Goal: Information Seeking & Learning: Learn about a topic

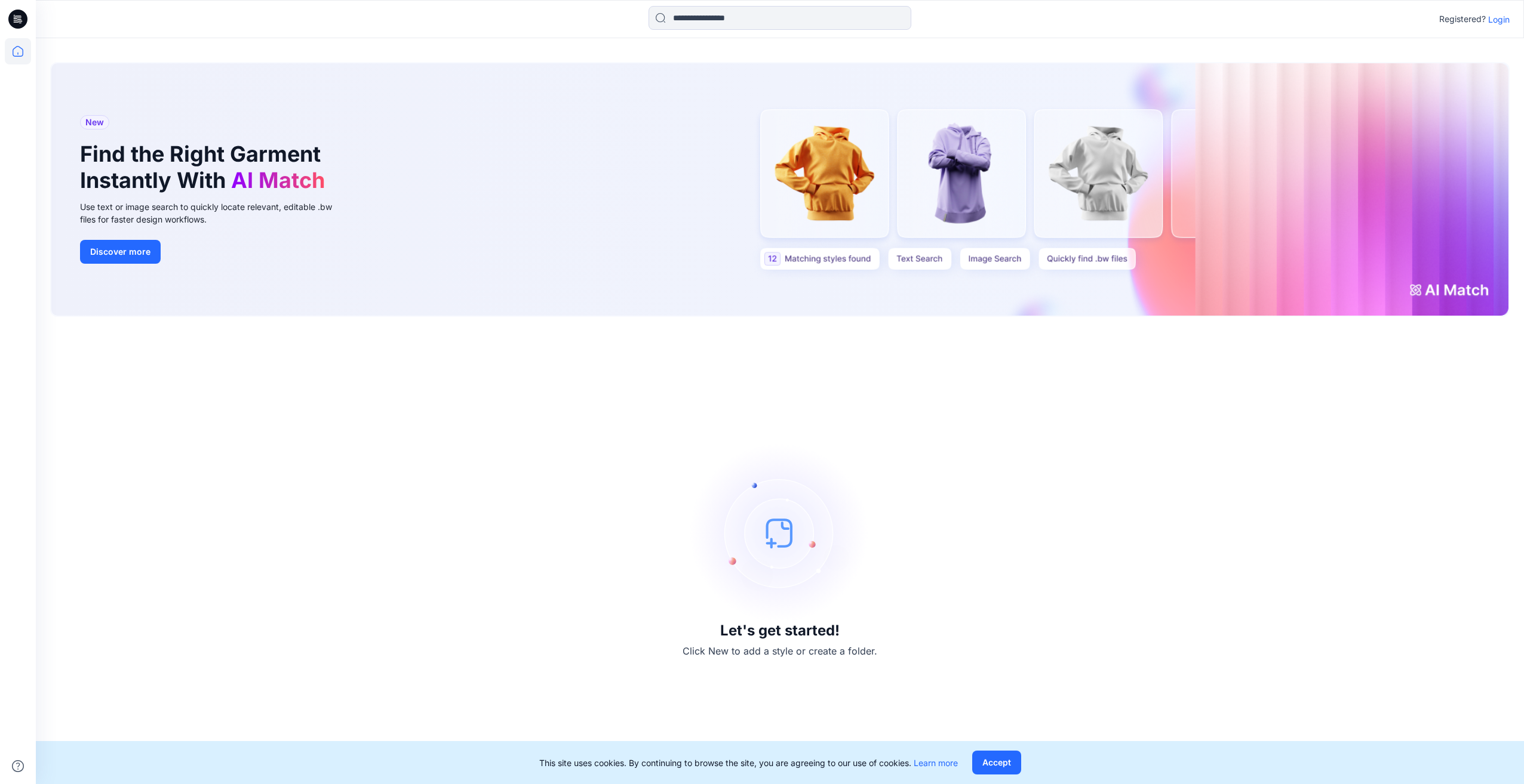
click at [1509, 25] on p "Login" at bounding box center [1499, 19] width 22 height 13
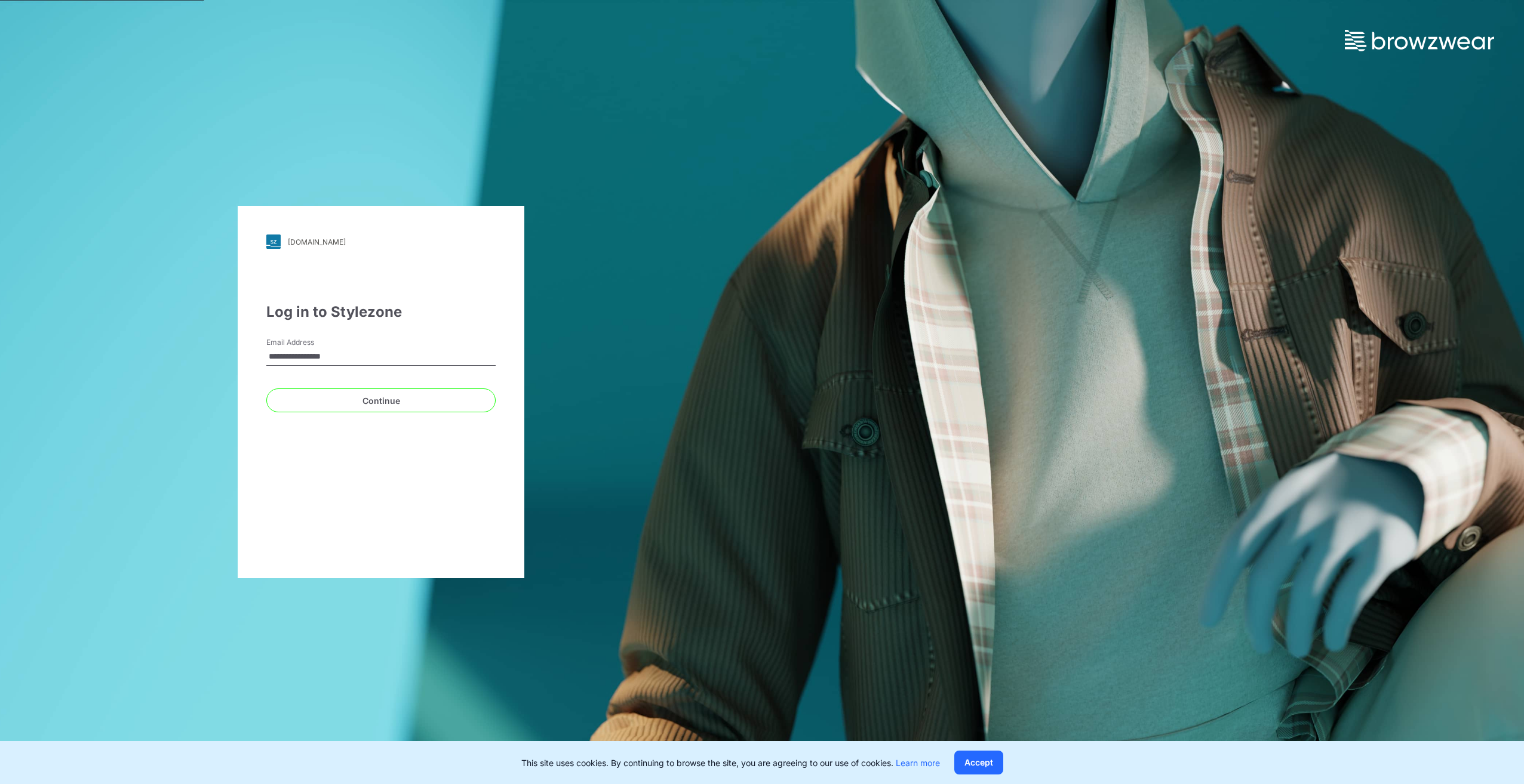
type input "**********"
click at [266, 388] on button "Continue" at bounding box center [380, 400] width 229 height 24
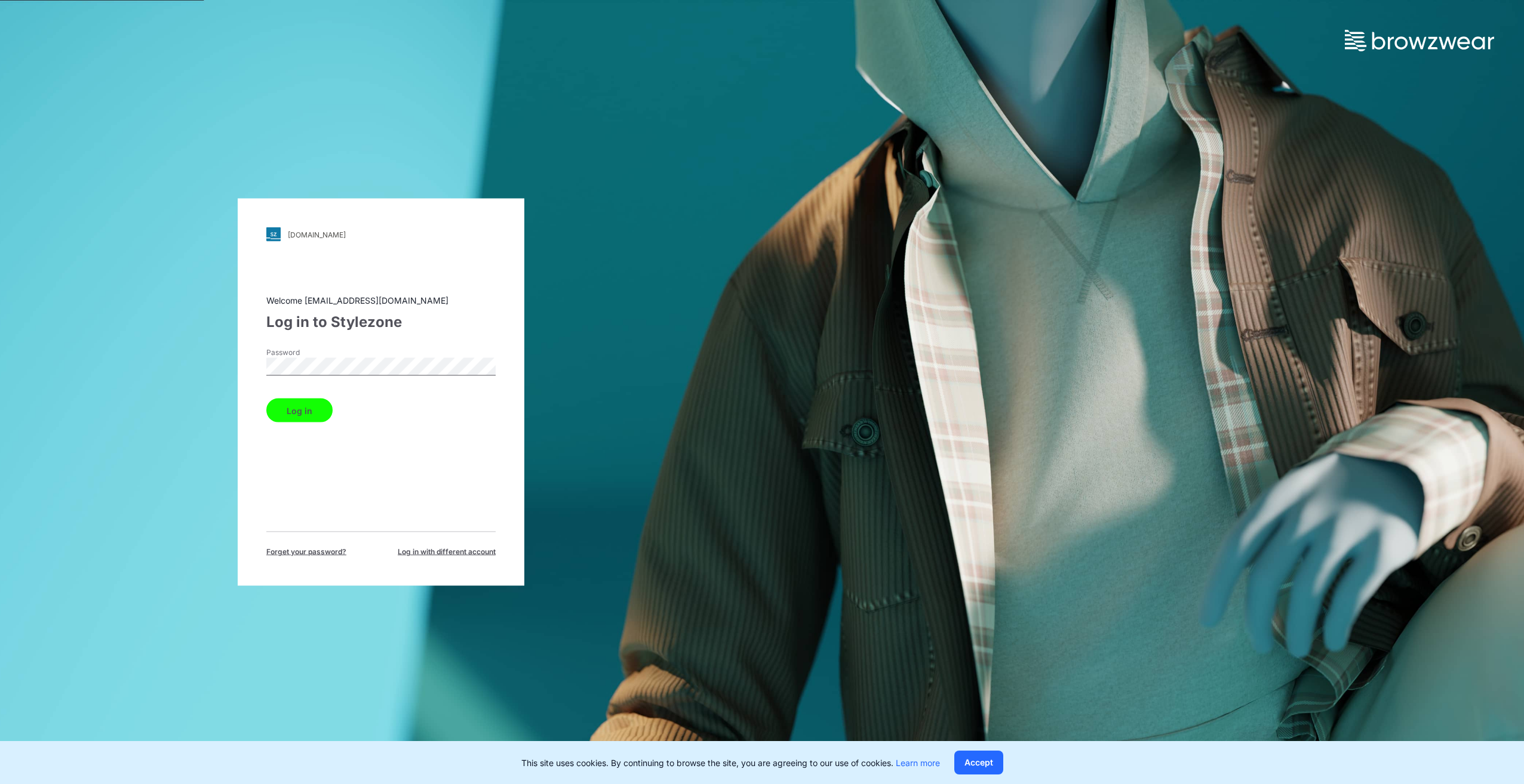
click at [266, 399] on button "Log in" at bounding box center [299, 411] width 66 height 24
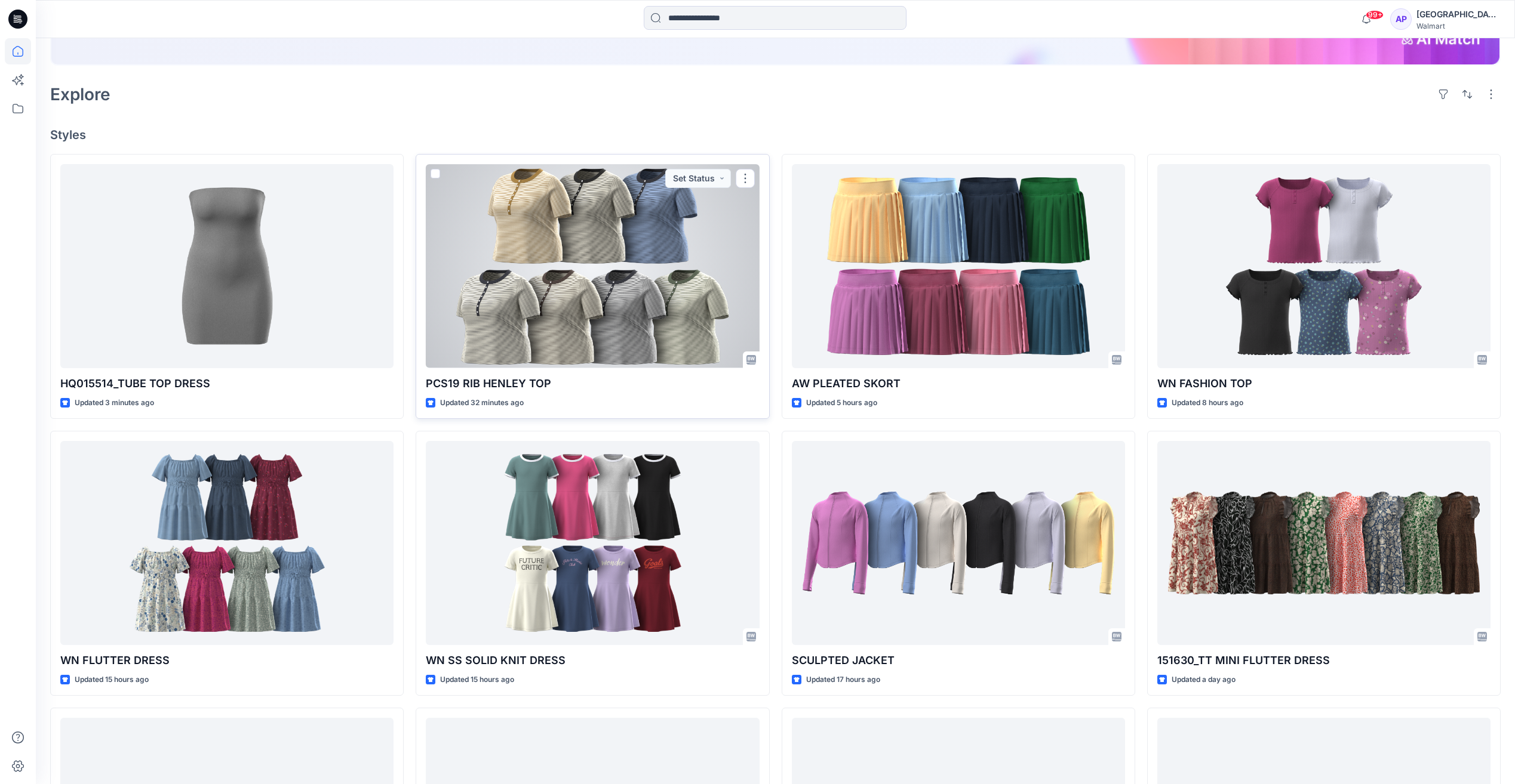
scroll to position [299, 0]
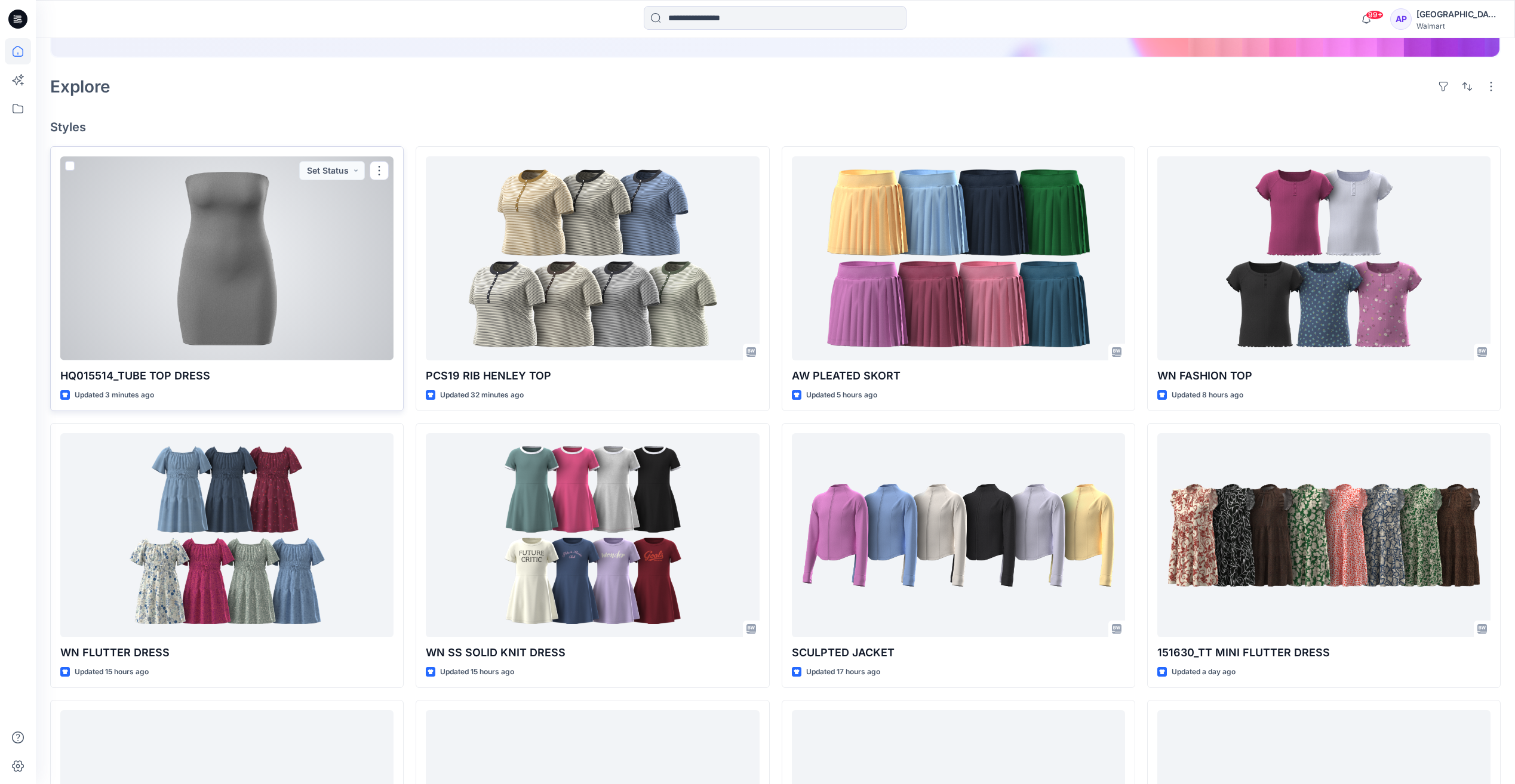
click at [292, 281] on div at bounding box center [227, 258] width 333 height 204
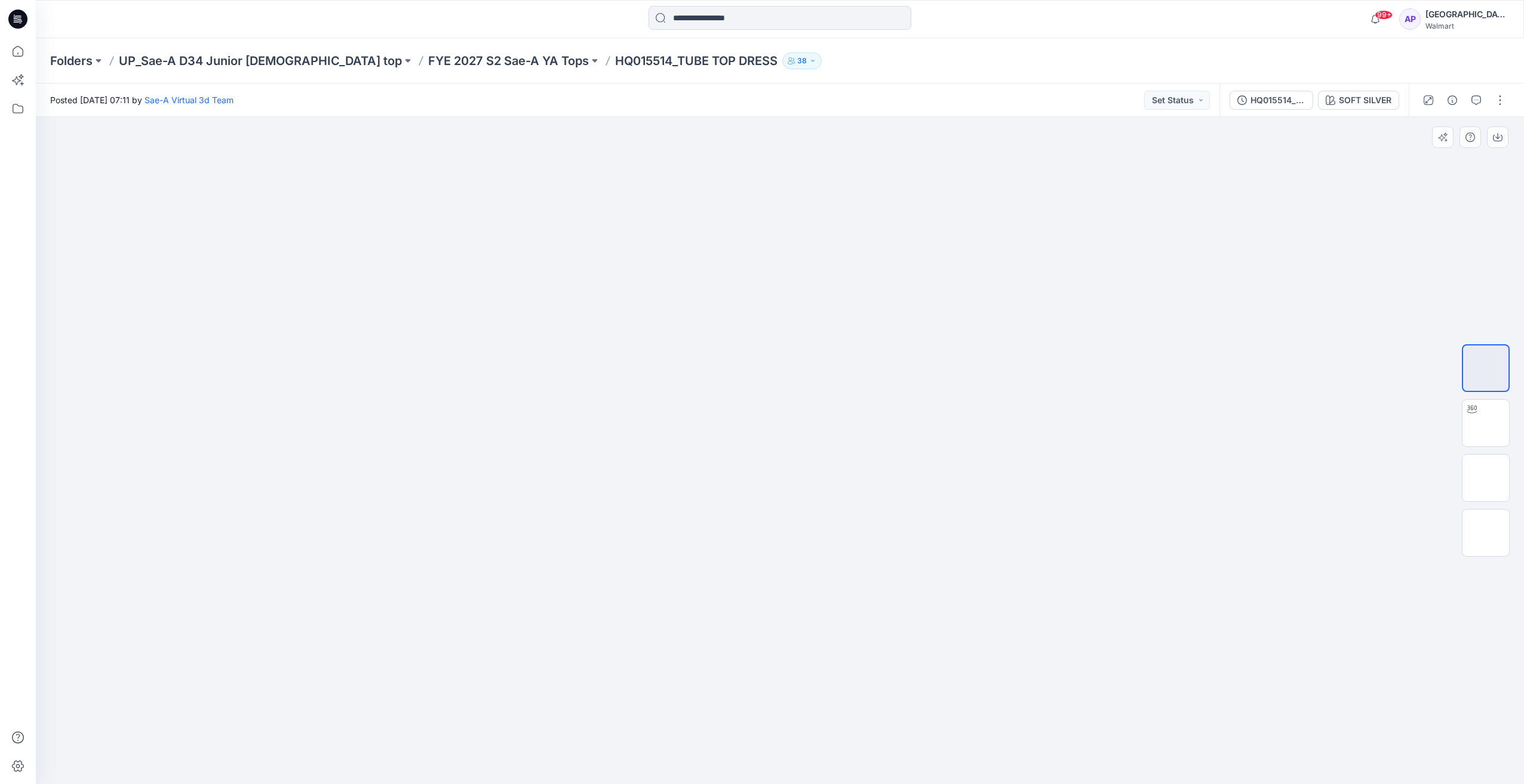
drag, startPoint x: 809, startPoint y: 519, endPoint x: 714, endPoint y: 521, distance: 95.0
click at [714, 307] on img at bounding box center [780, 307] width 166 height 0
click at [1498, 420] on img at bounding box center [1486, 423] width 46 height 37
drag, startPoint x: 755, startPoint y: 485, endPoint x: 831, endPoint y: 515, distance: 81.7
click at [831, 515] on div at bounding box center [780, 451] width 1488 height 668
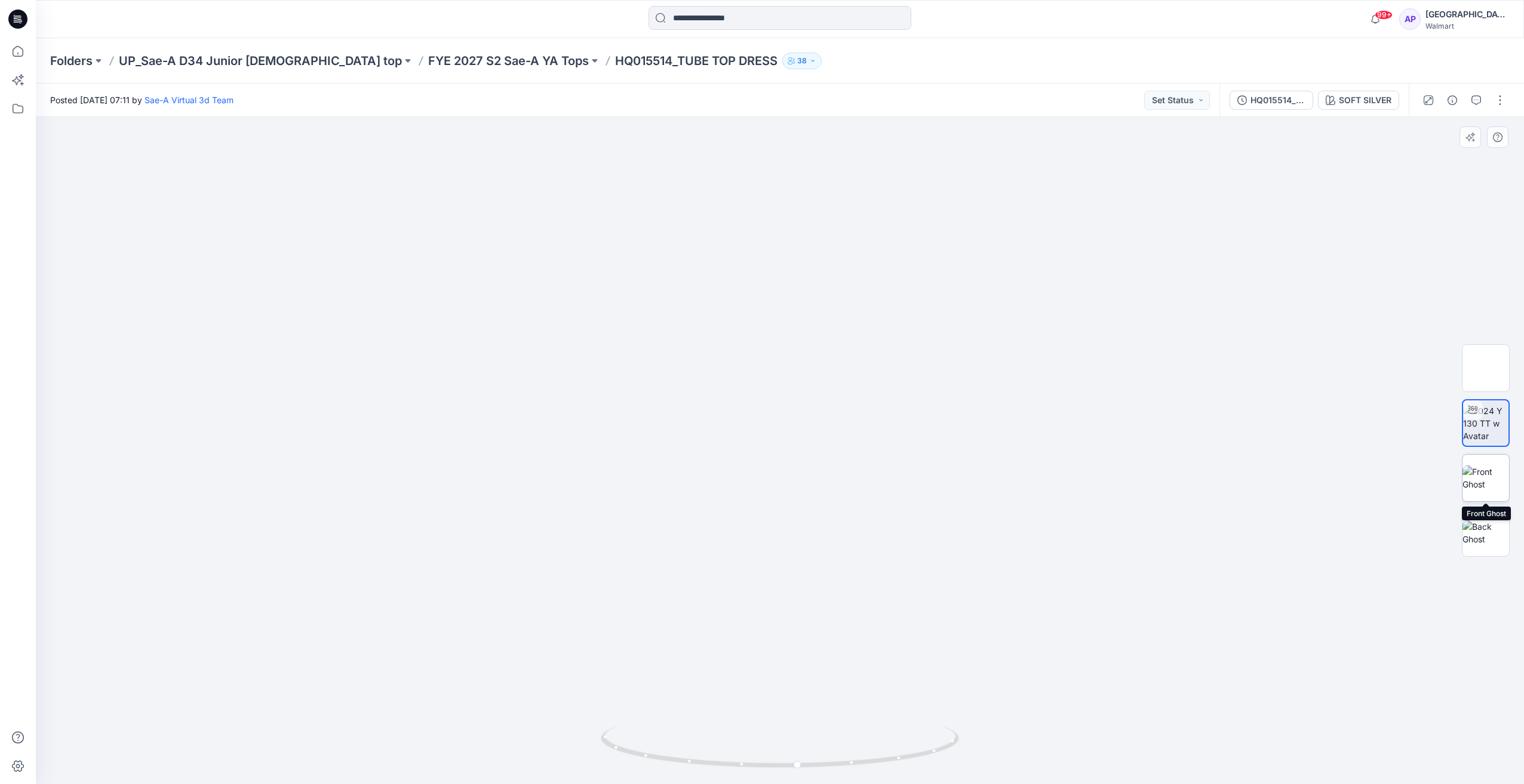
click at [1483, 489] on img at bounding box center [1486, 478] width 46 height 25
click at [1484, 522] on img at bounding box center [1486, 533] width 46 height 25
click at [1490, 491] on img at bounding box center [1486, 478] width 46 height 25
drag, startPoint x: 1010, startPoint y: 463, endPoint x: 828, endPoint y: 471, distance: 182.2
click at [828, 471] on div at bounding box center [780, 451] width 1488 height 668
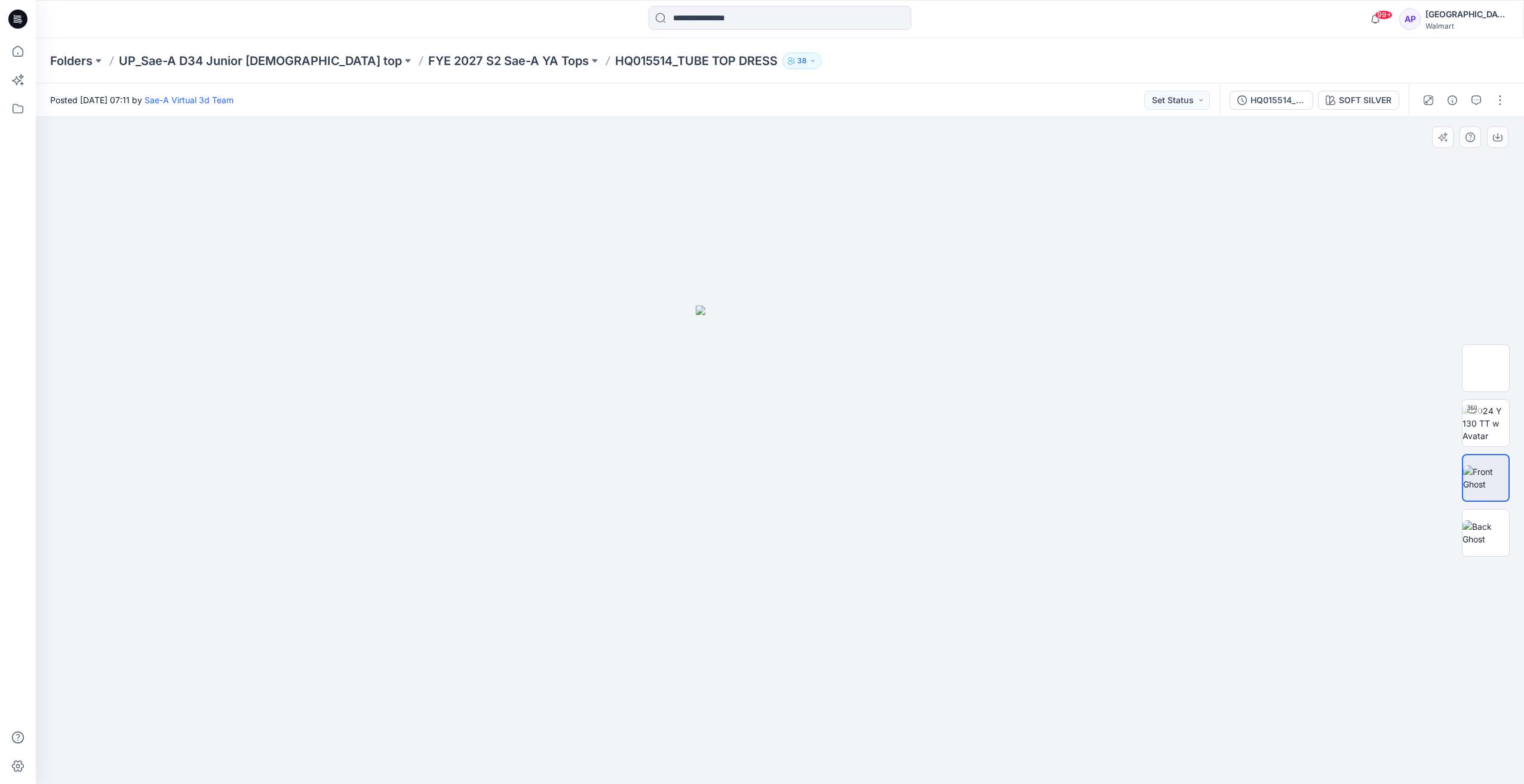
drag, startPoint x: 619, startPoint y: 419, endPoint x: 849, endPoint y: 437, distance: 230.7
click at [849, 437] on div at bounding box center [780, 451] width 1488 height 668
drag, startPoint x: 852, startPoint y: 429, endPoint x: 763, endPoint y: 452, distance: 91.9
click at [763, 452] on div at bounding box center [780, 451] width 1488 height 668
click at [1486, 368] on img at bounding box center [1486, 368] width 0 height 0
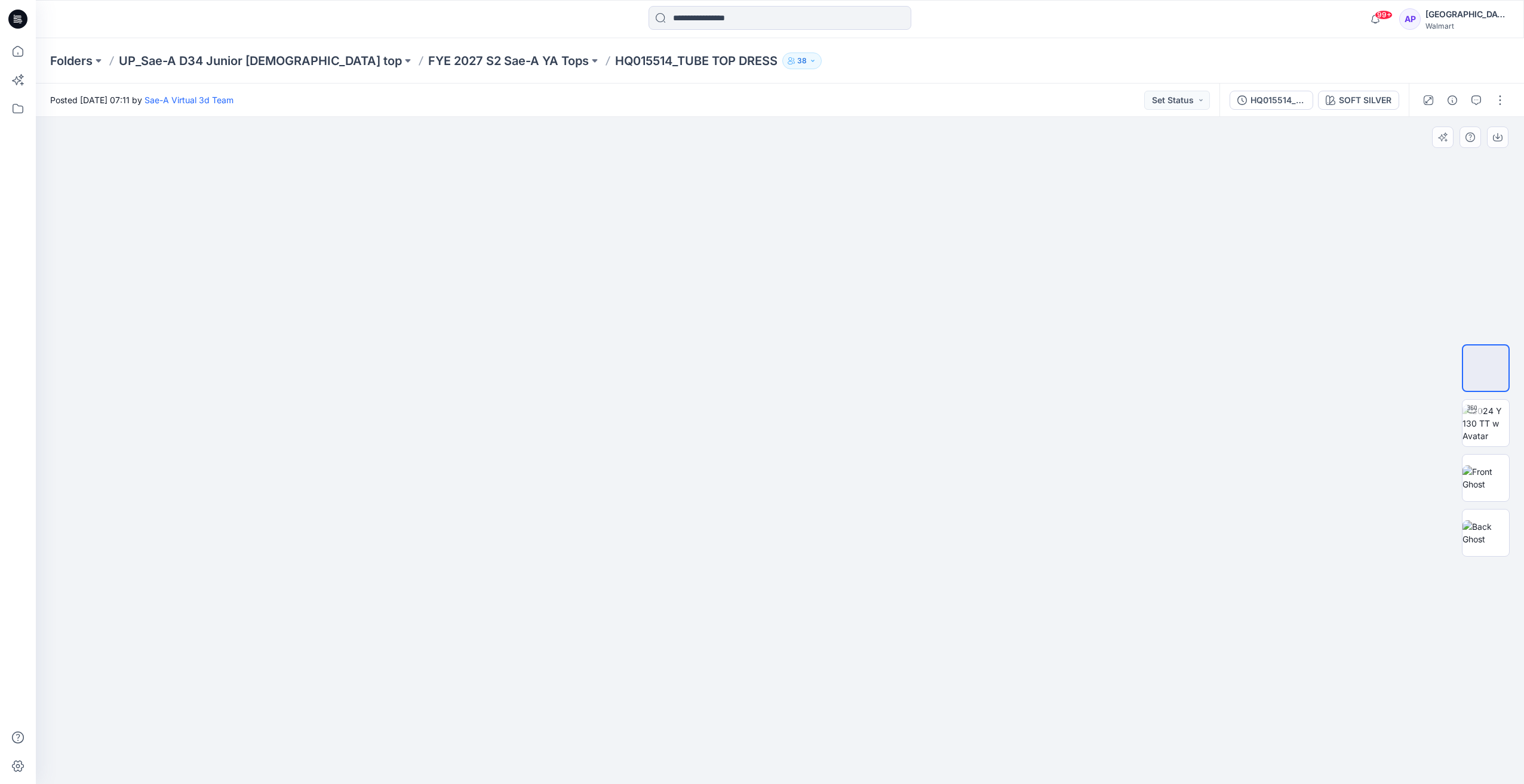
click at [207, 203] on div at bounding box center [780, 451] width 1488 height 668
click at [1156, 171] on div at bounding box center [780, 451] width 1488 height 668
click at [1051, 156] on div at bounding box center [780, 451] width 1488 height 668
click at [17, 57] on icon at bounding box center [17, 51] width 26 height 26
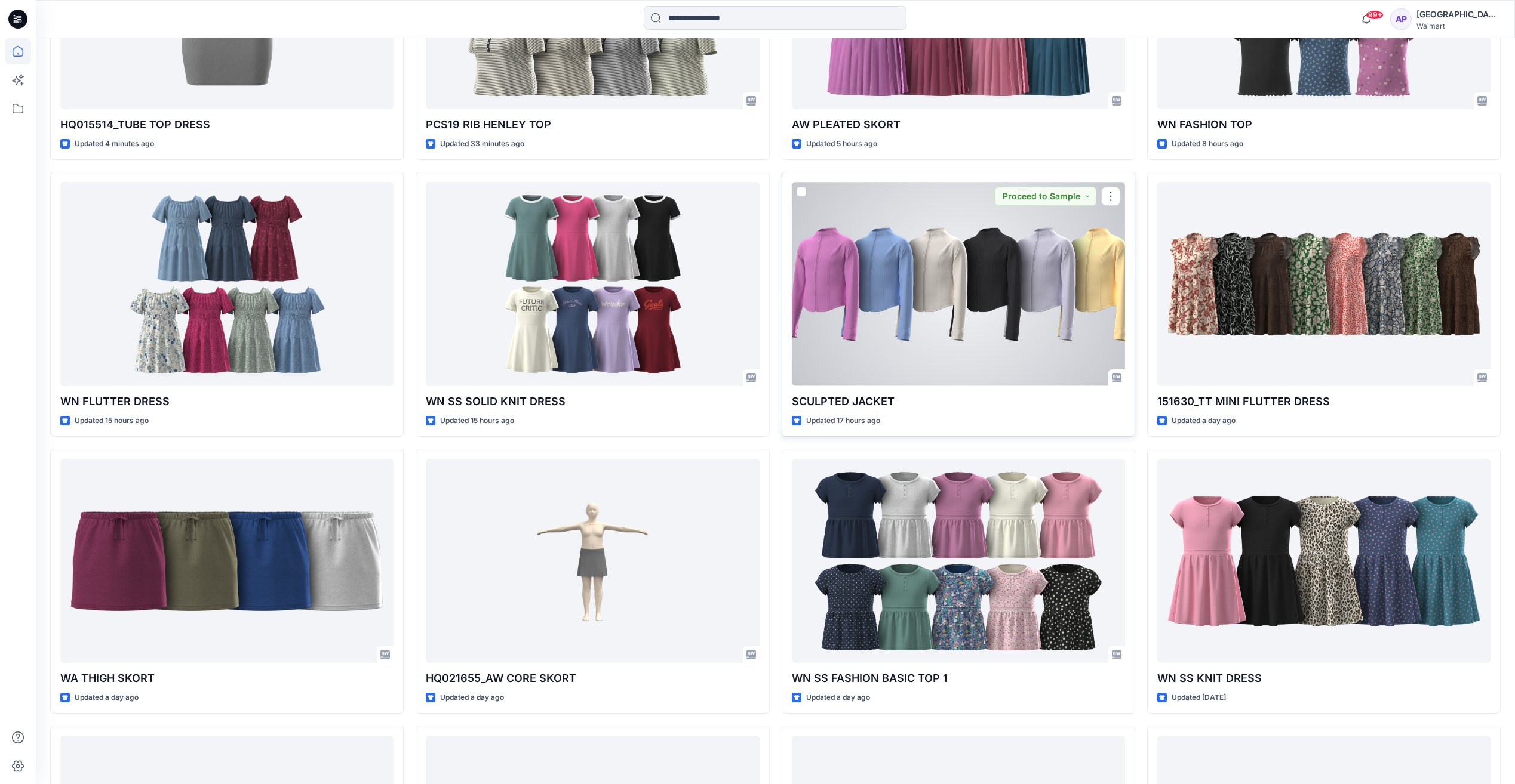
scroll to position [477, 0]
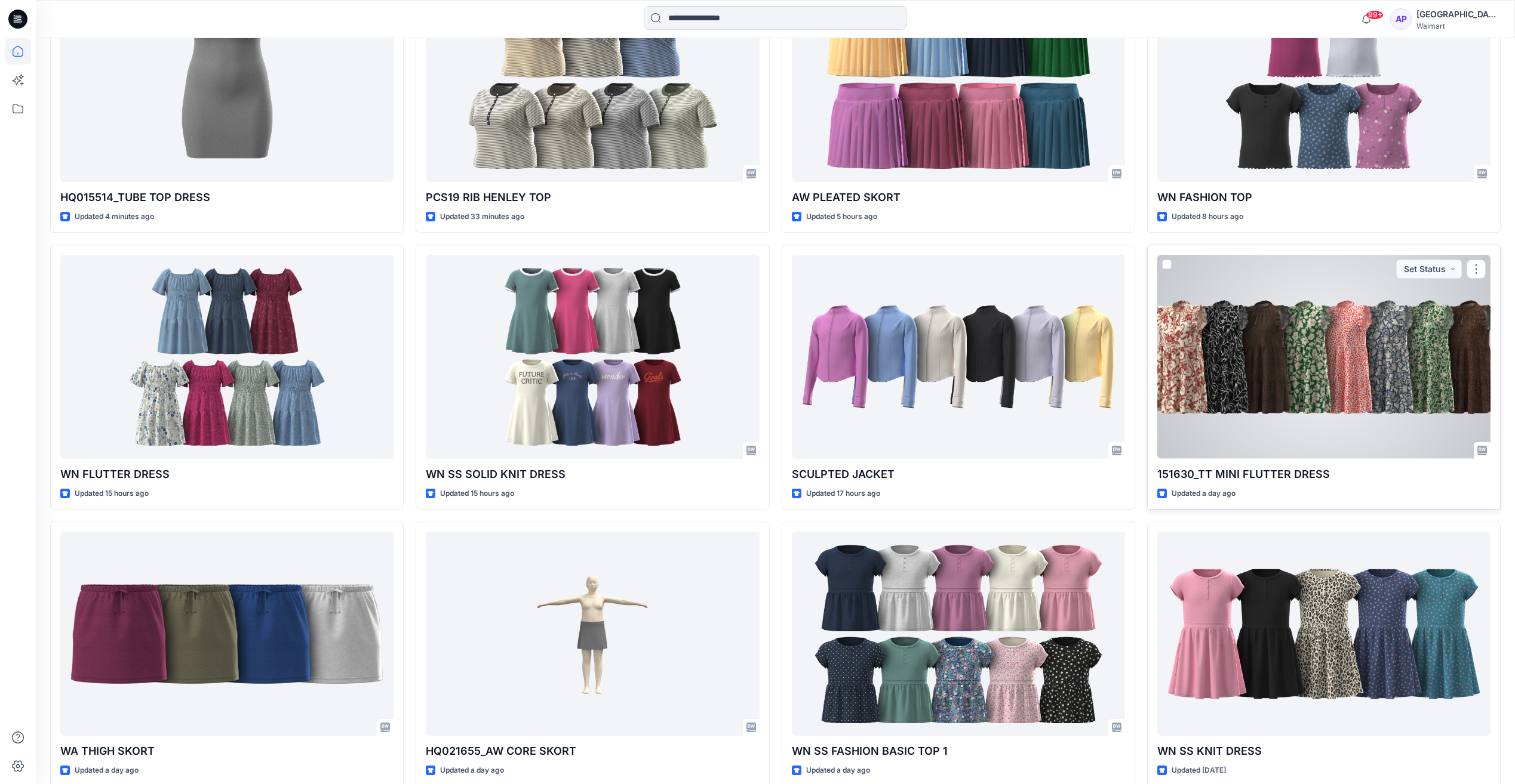
click at [1254, 362] on div at bounding box center [1324, 356] width 333 height 204
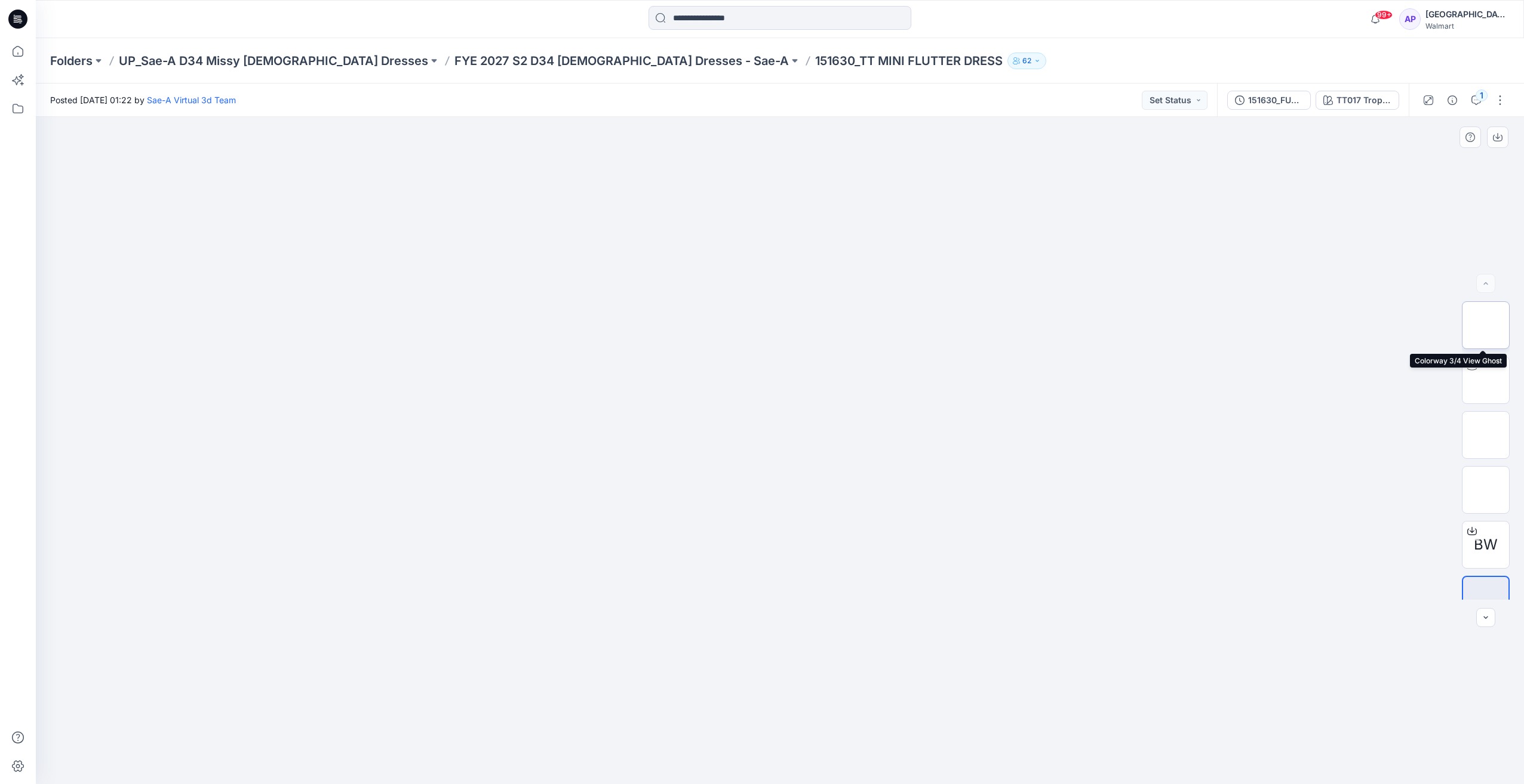
click at [1486, 326] on img at bounding box center [1486, 326] width 0 height 0
click at [12, 52] on icon at bounding box center [17, 51] width 26 height 26
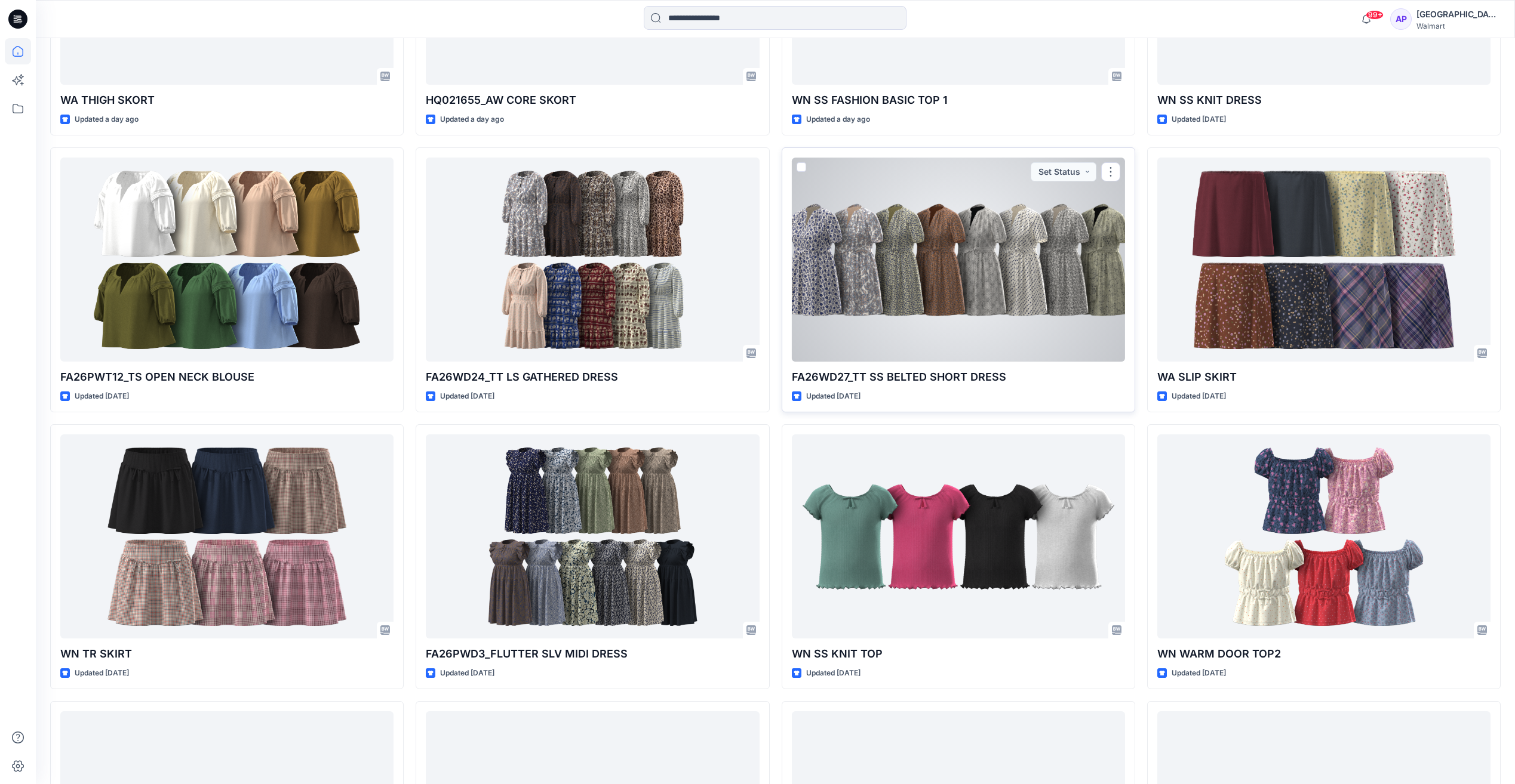
scroll to position [1134, 0]
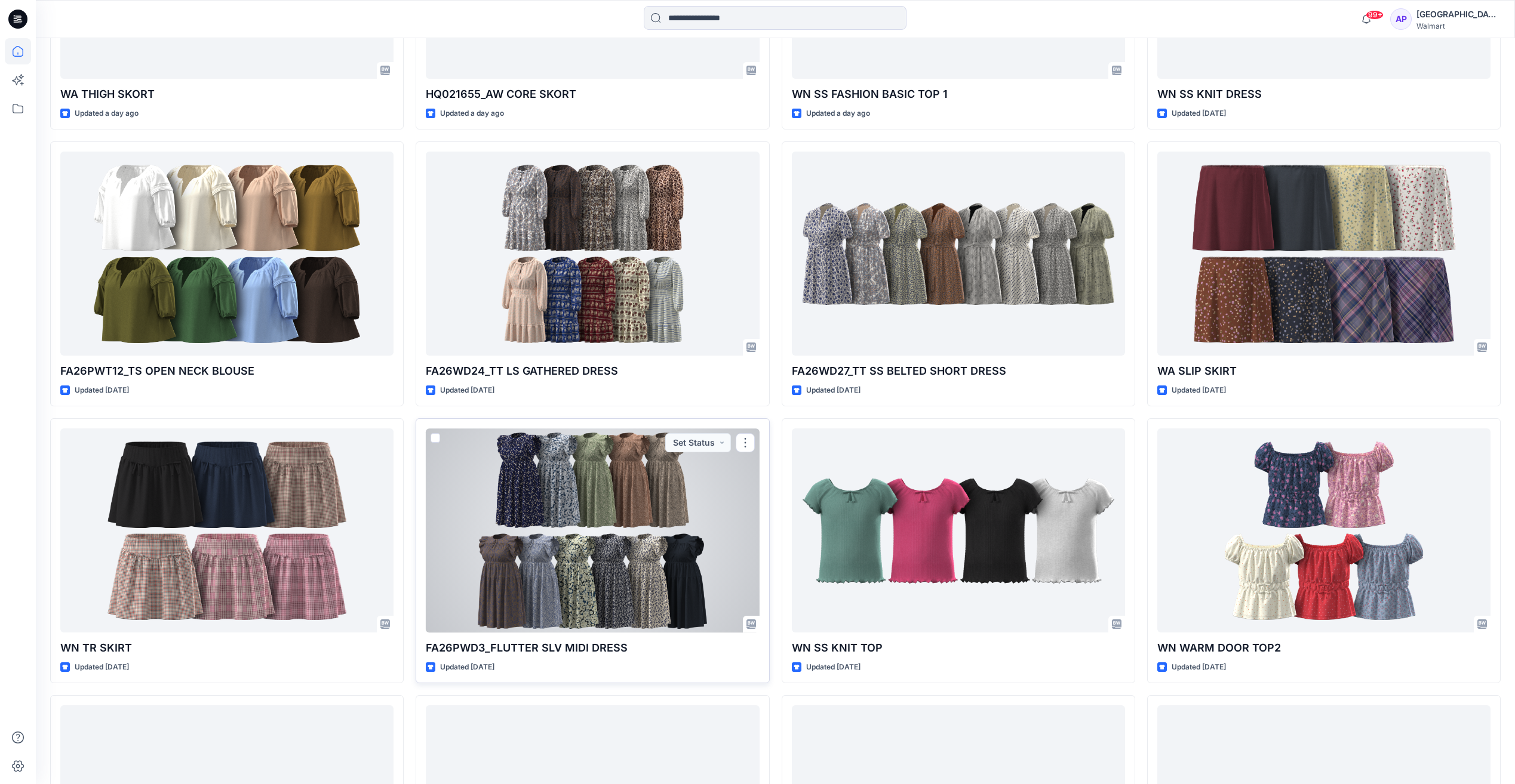
click at [651, 476] on div at bounding box center [592, 530] width 333 height 204
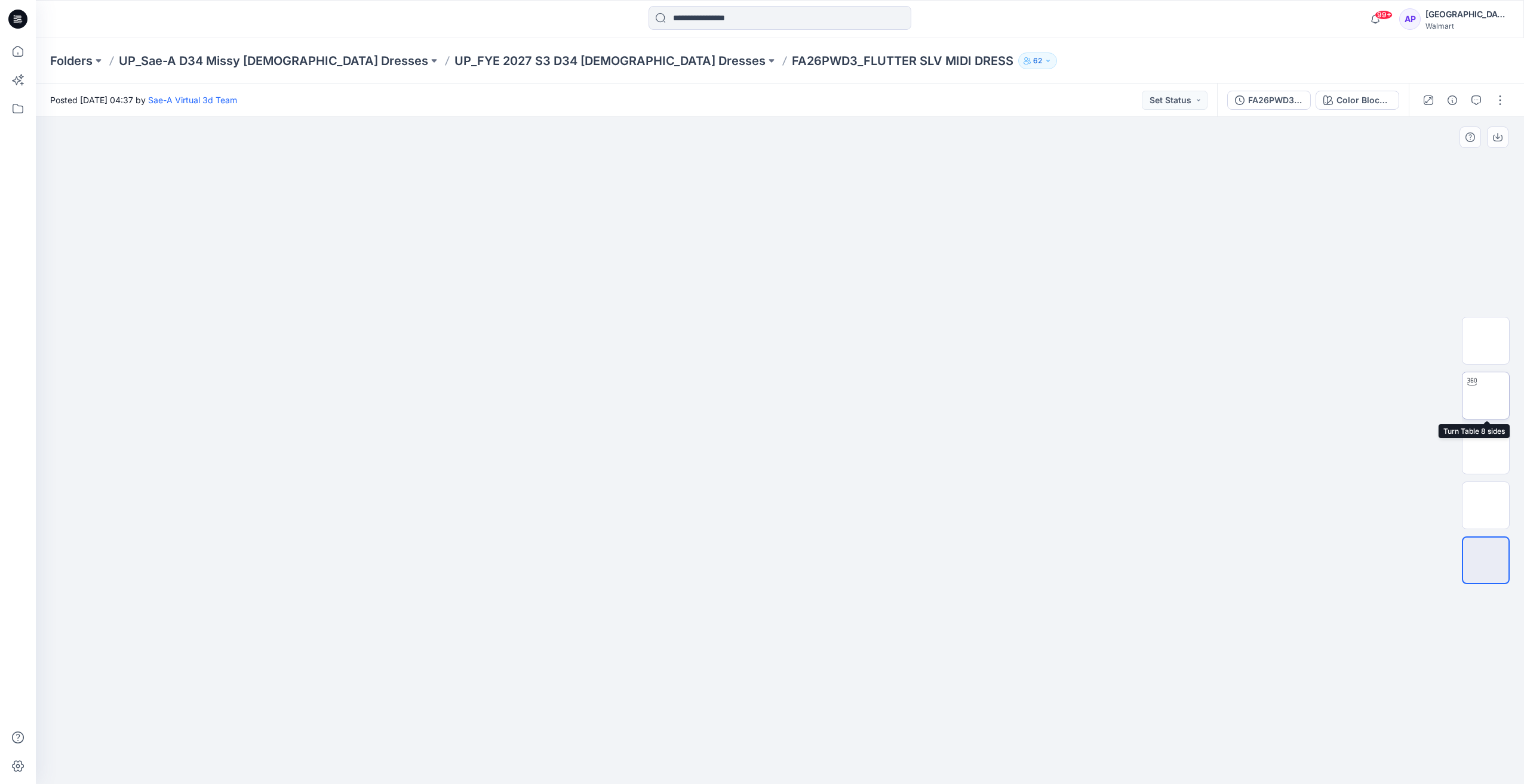
click at [1468, 391] on div at bounding box center [1472, 382] width 19 height 19
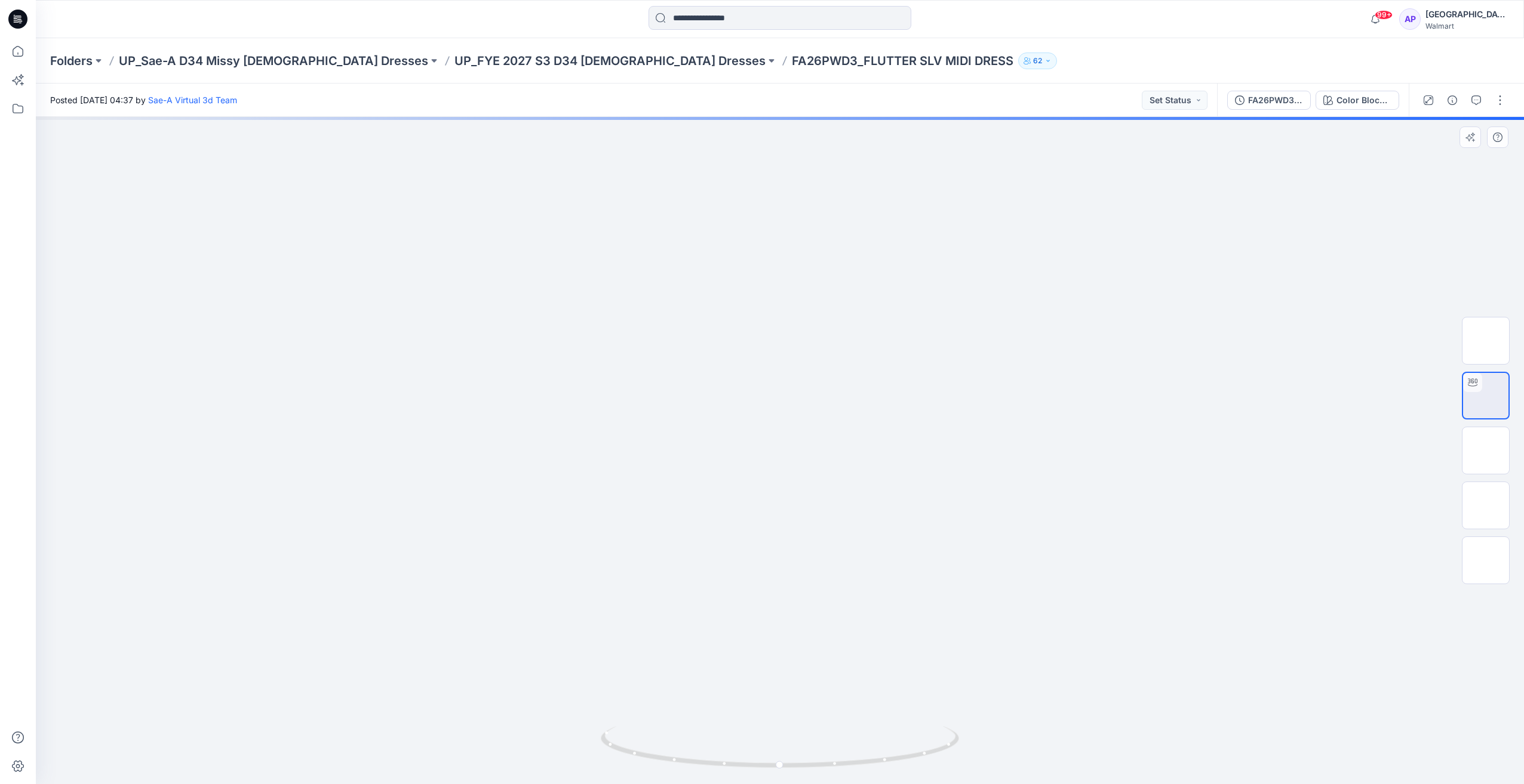
drag, startPoint x: 828, startPoint y: 494, endPoint x: 686, endPoint y: 496, distance: 142.0
drag, startPoint x: 775, startPoint y: 758, endPoint x: 861, endPoint y: 762, distance: 86.1
click at [861, 762] on icon at bounding box center [781, 749] width 362 height 45
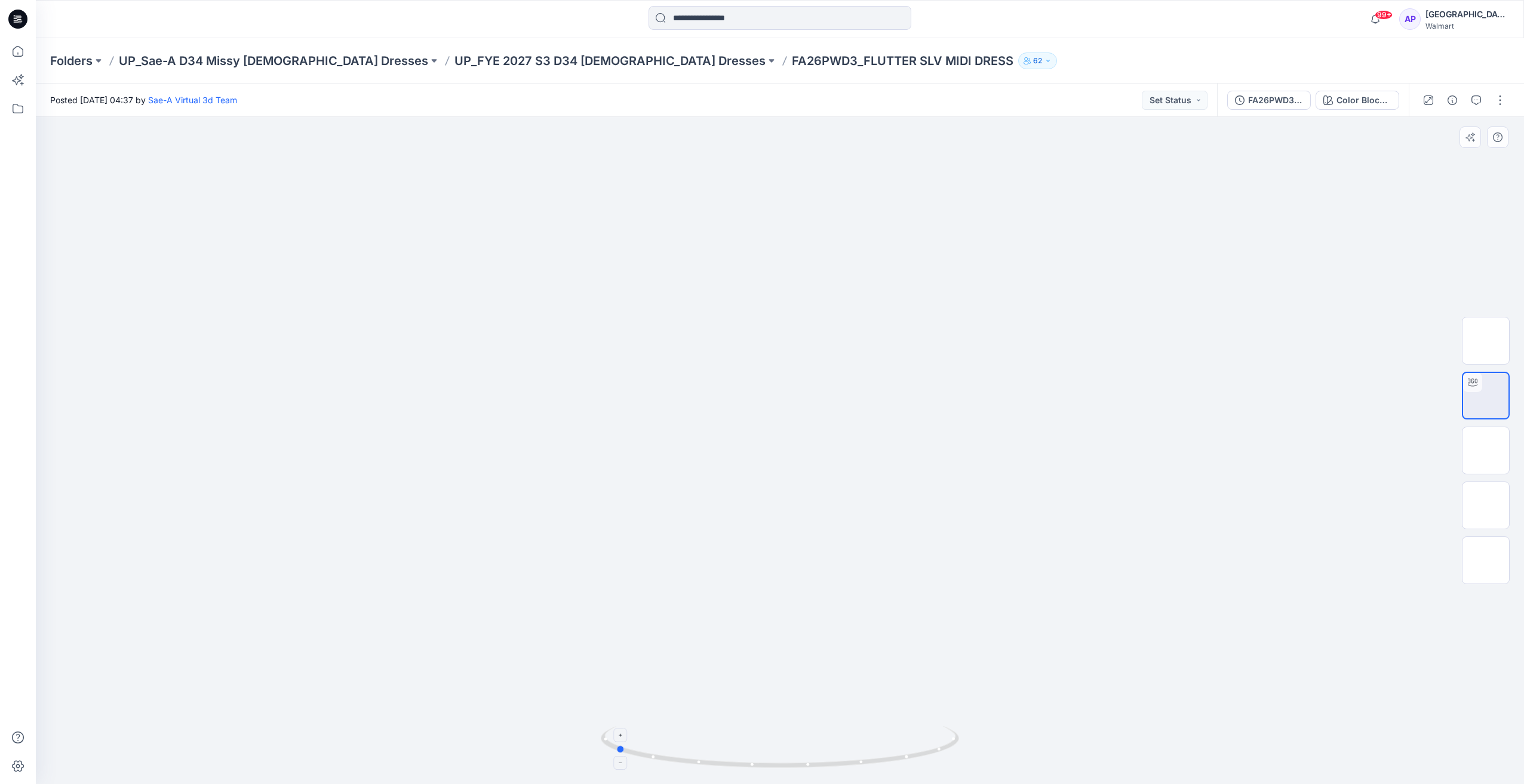
drag, startPoint x: 808, startPoint y: 769, endPoint x: 915, endPoint y: 770, distance: 107.0
click at [915, 770] on icon at bounding box center [781, 749] width 362 height 45
click at [13, 52] on icon at bounding box center [18, 52] width 10 height 10
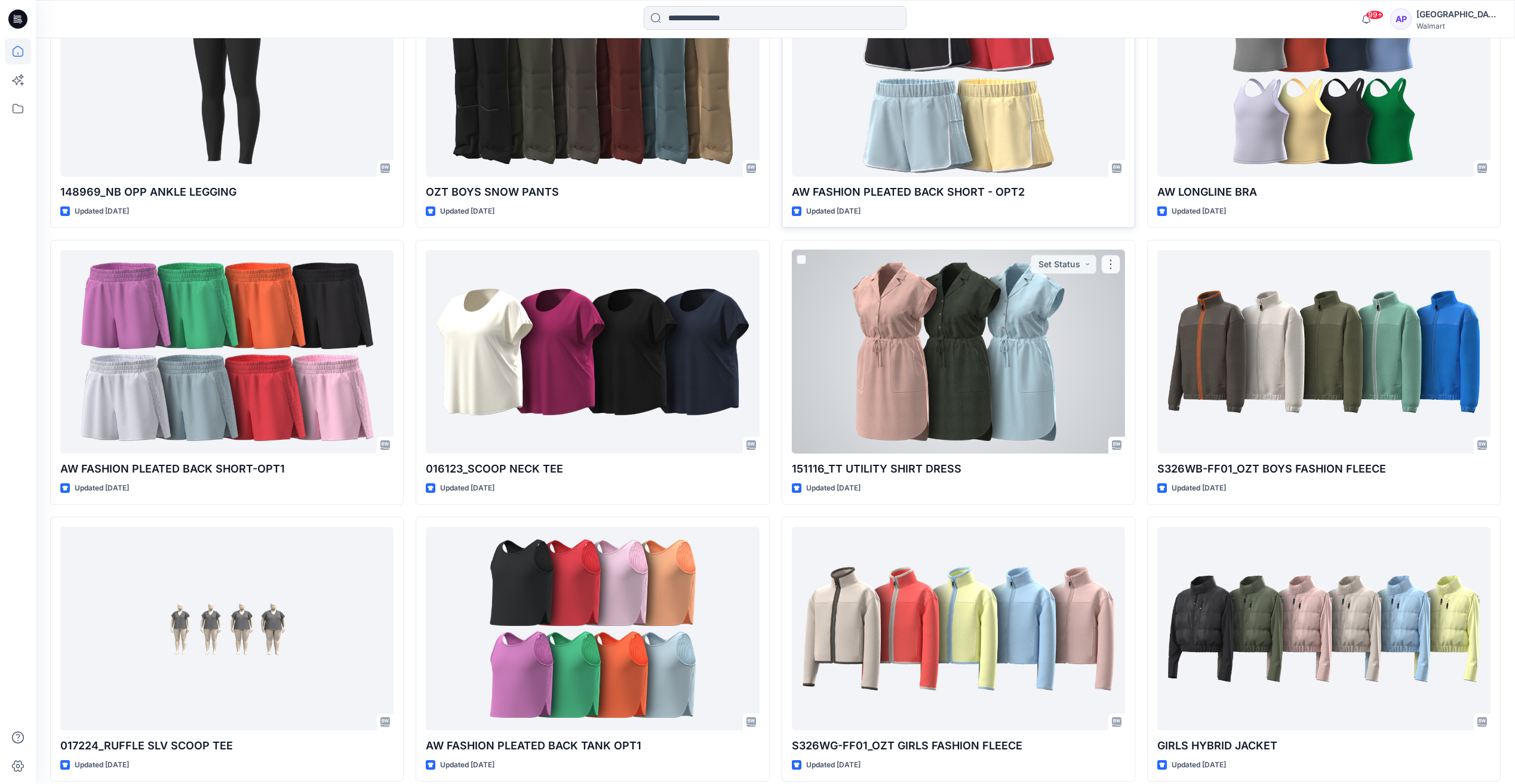
scroll to position [8014, 0]
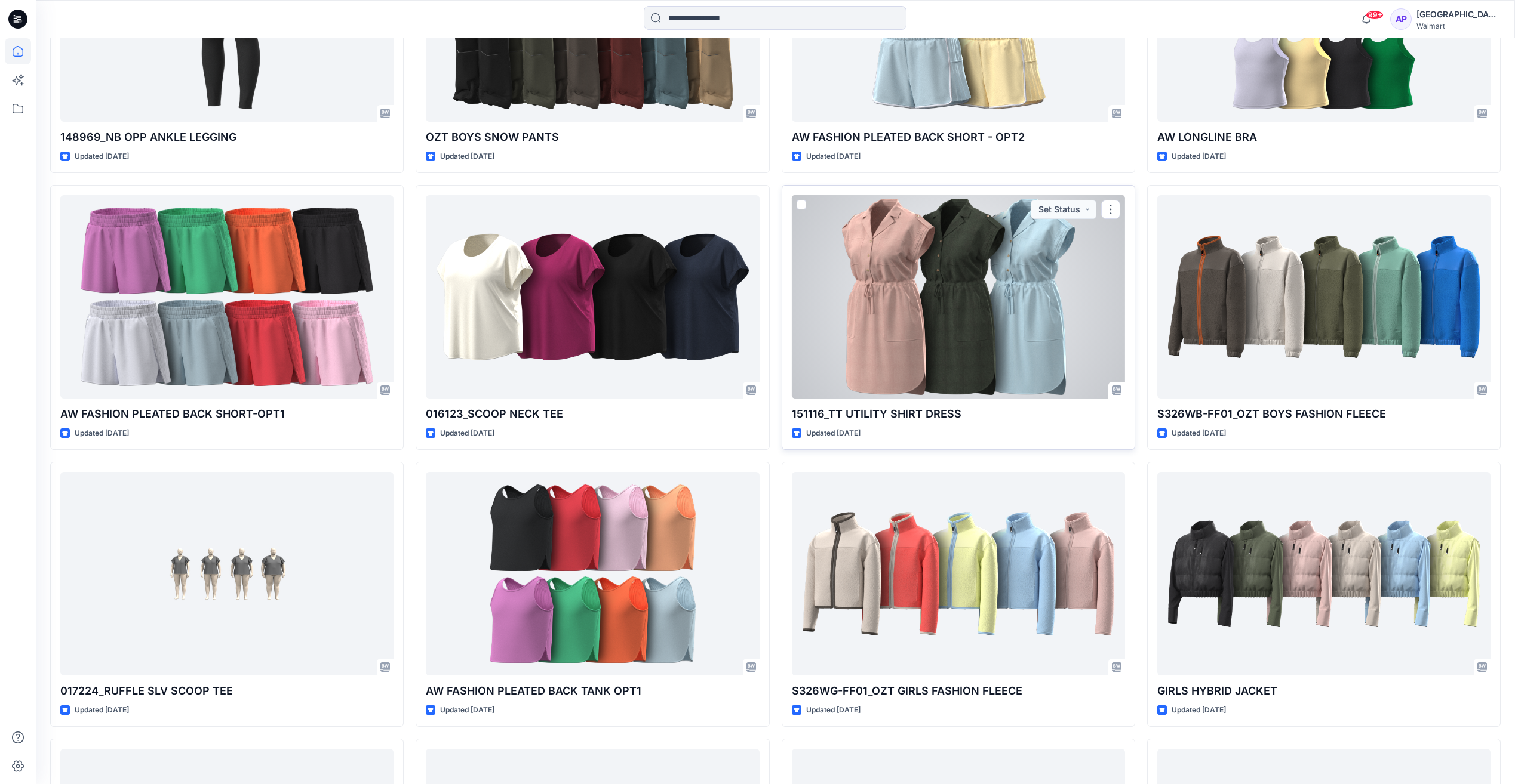
click at [1025, 360] on div at bounding box center [958, 296] width 333 height 204
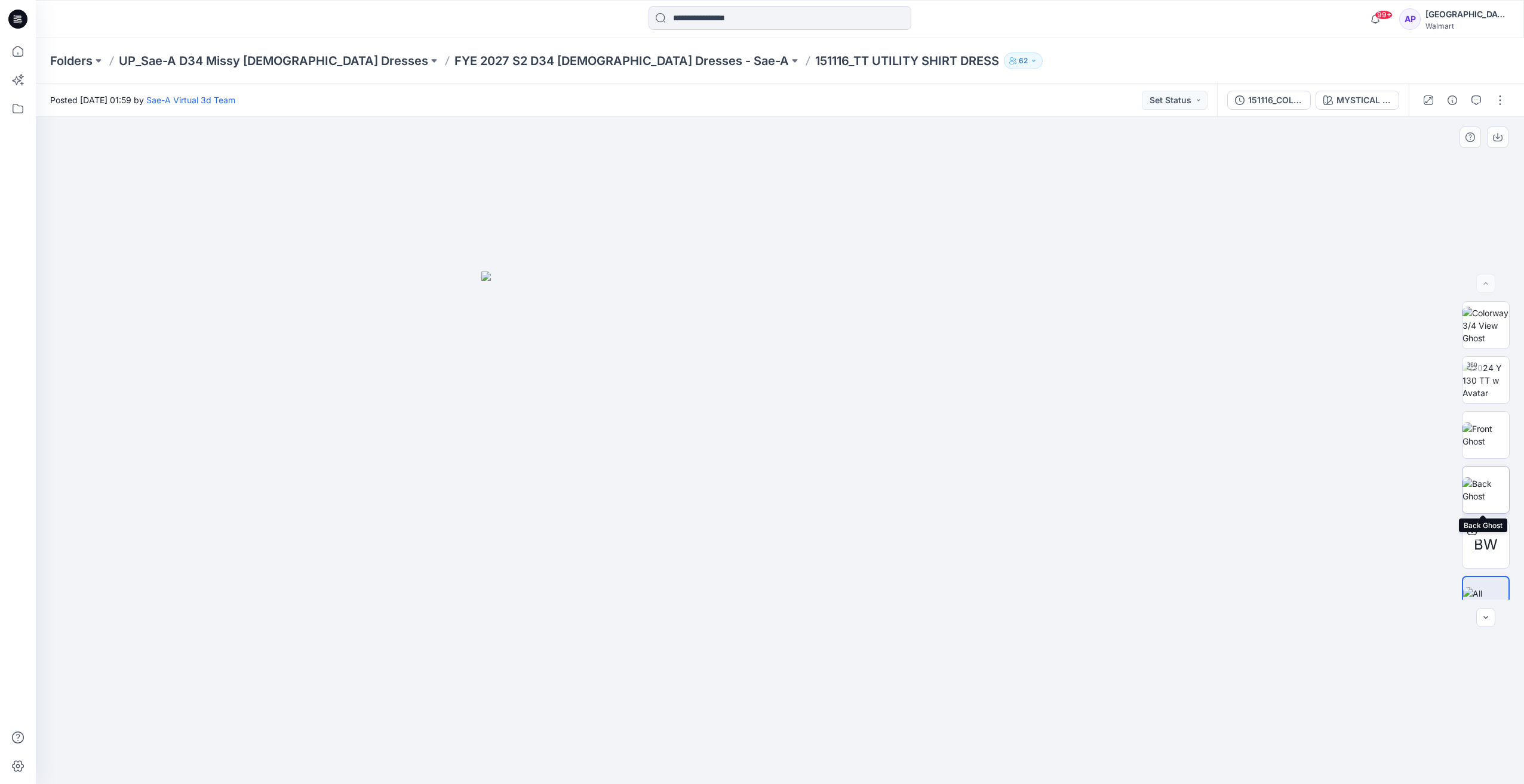
click at [1475, 477] on img at bounding box center [1486, 490] width 46 height 25
click at [1483, 427] on img at bounding box center [1486, 435] width 46 height 25
click at [1482, 392] on img at bounding box center [1486, 380] width 46 height 37
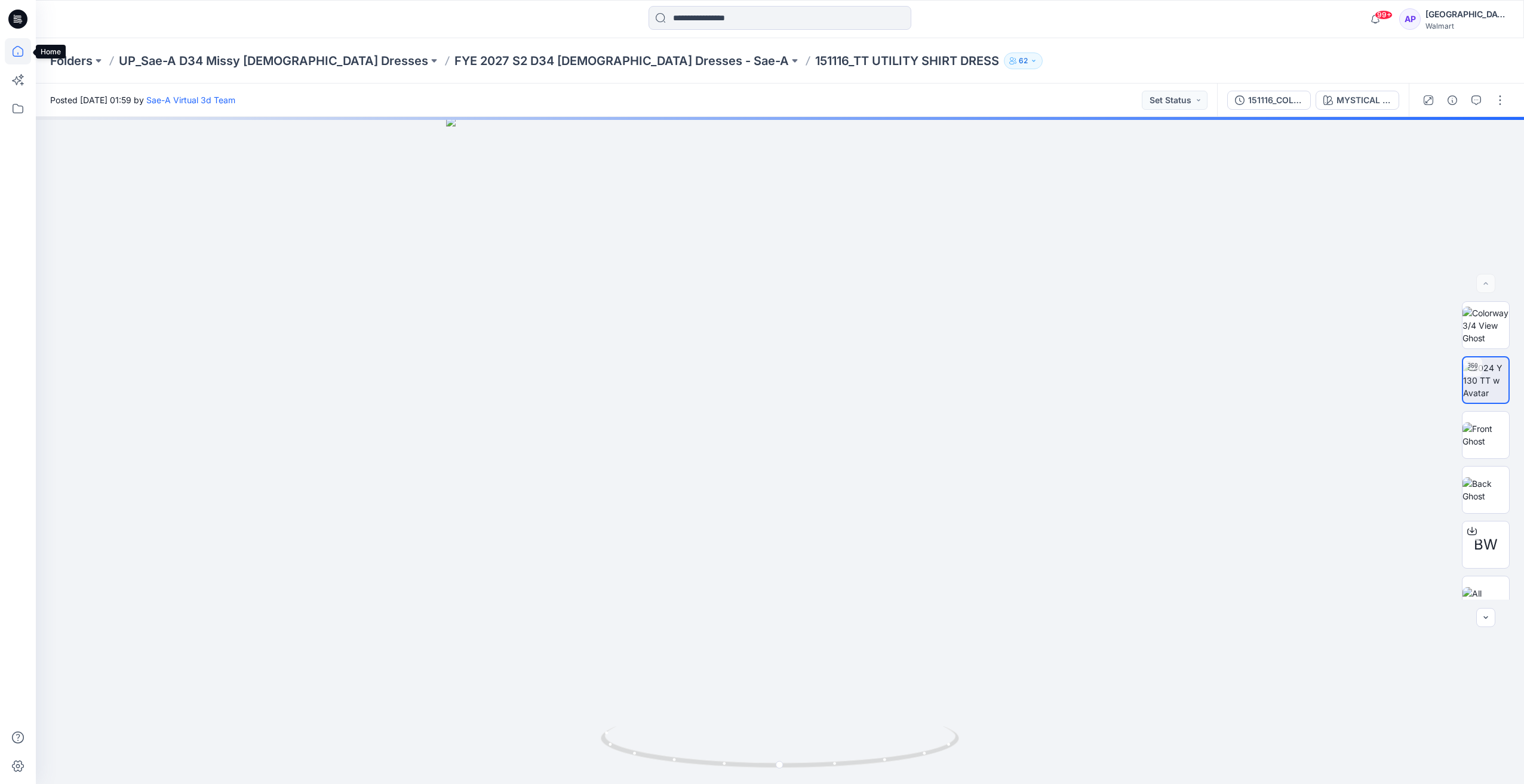
click at [13, 53] on icon at bounding box center [17, 51] width 26 height 26
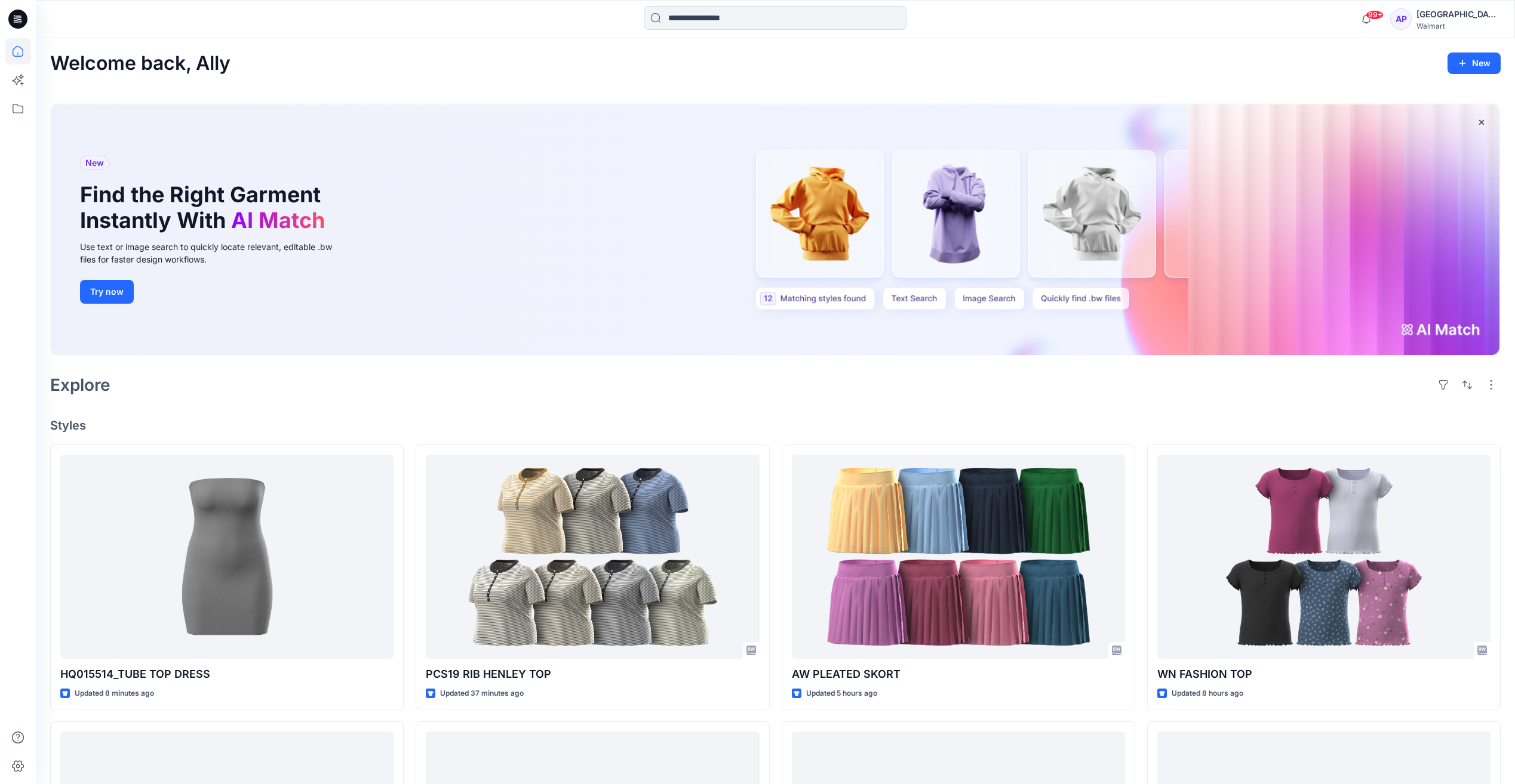
click at [1434, 329] on div "New Find the Right Garment Instantly With AI Match Use text or image search to …" at bounding box center [775, 230] width 1448 height 252
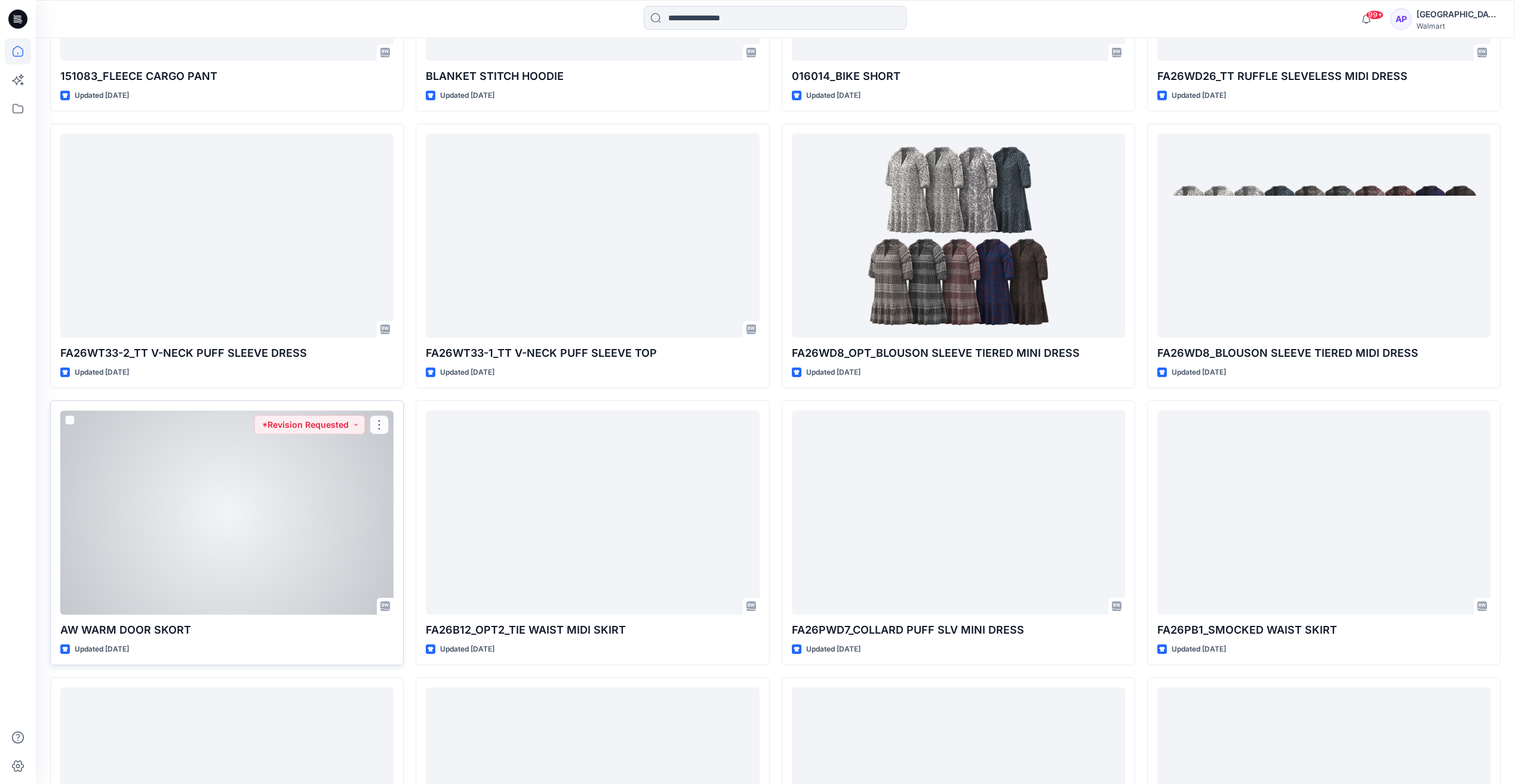
scroll to position [2566, 0]
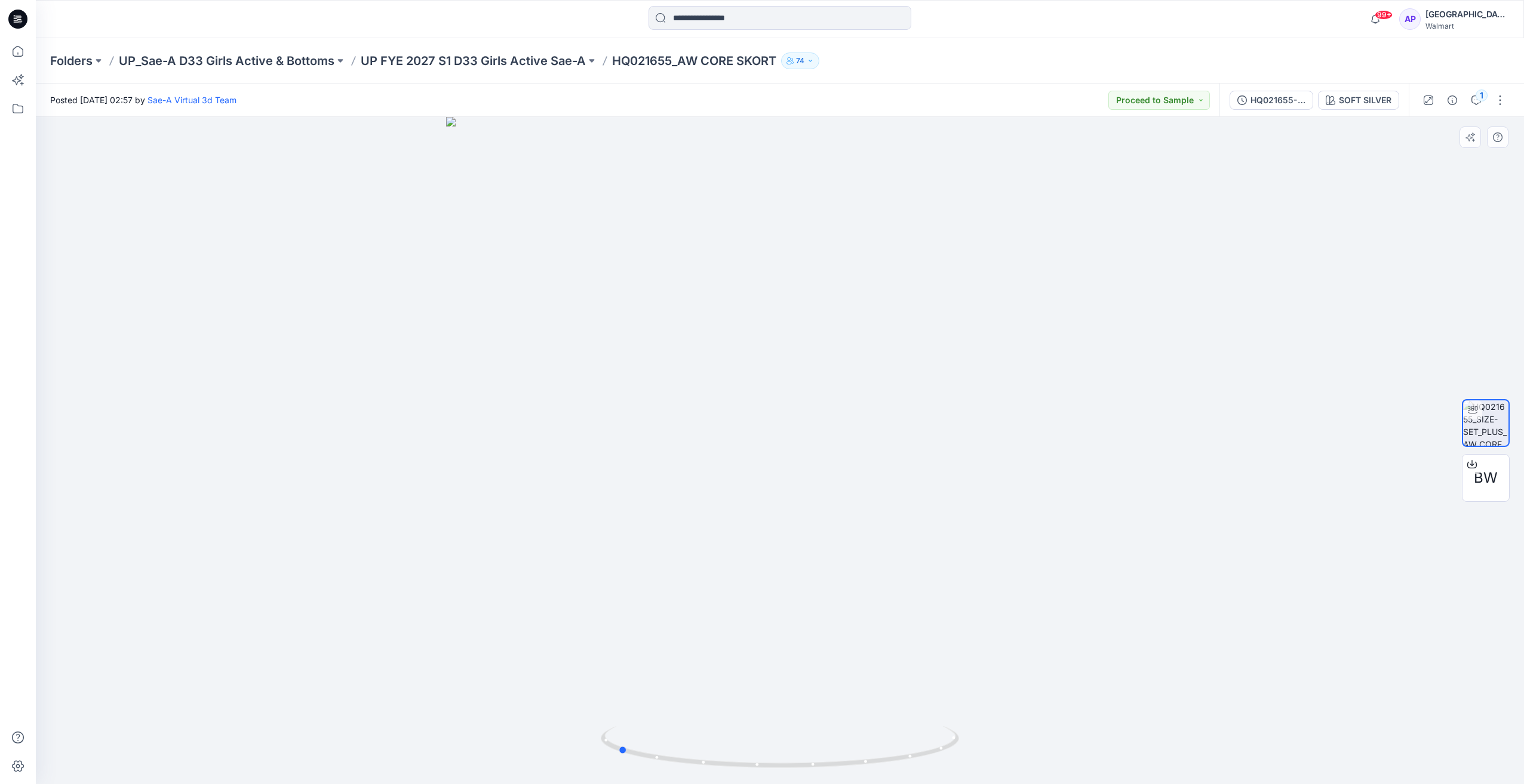
drag, startPoint x: 885, startPoint y: 437, endPoint x: 738, endPoint y: 444, distance: 147.2
click at [738, 444] on div at bounding box center [780, 451] width 1488 height 668
drag, startPoint x: 816, startPoint y: 428, endPoint x: 687, endPoint y: 432, distance: 129.1
click at [687, 432] on div at bounding box center [780, 451] width 1488 height 668
click at [825, 444] on div at bounding box center [780, 451] width 1488 height 668
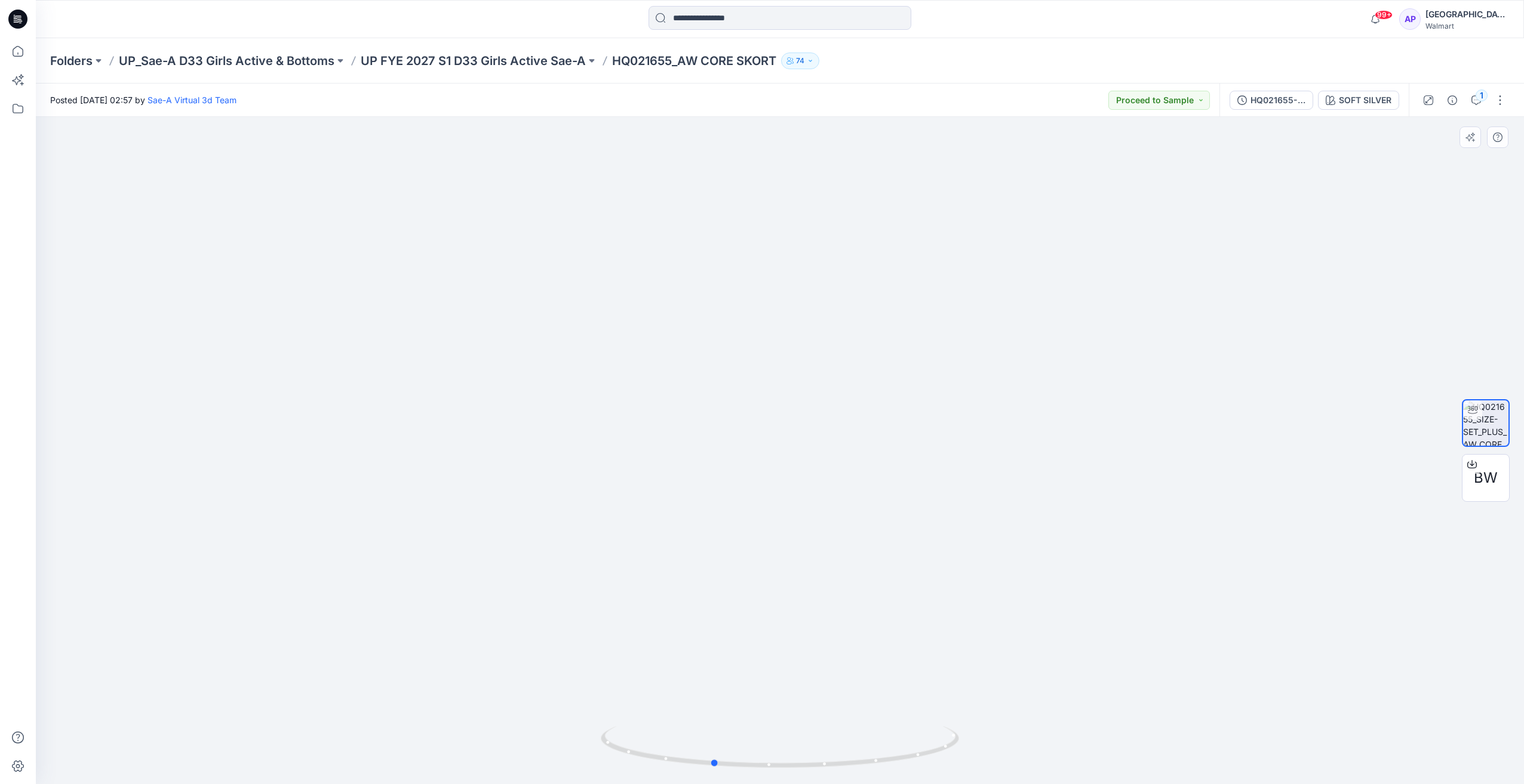
drag, startPoint x: 931, startPoint y: 414, endPoint x: 814, endPoint y: 411, distance: 117.0
click at [814, 411] on div at bounding box center [780, 451] width 1488 height 668
drag, startPoint x: 834, startPoint y: 506, endPoint x: 752, endPoint y: 503, distance: 82.1
click at [752, 503] on img at bounding box center [779, 447] width 1073 height 1072
drag, startPoint x: 813, startPoint y: 686, endPoint x: 697, endPoint y: 685, distance: 116.0
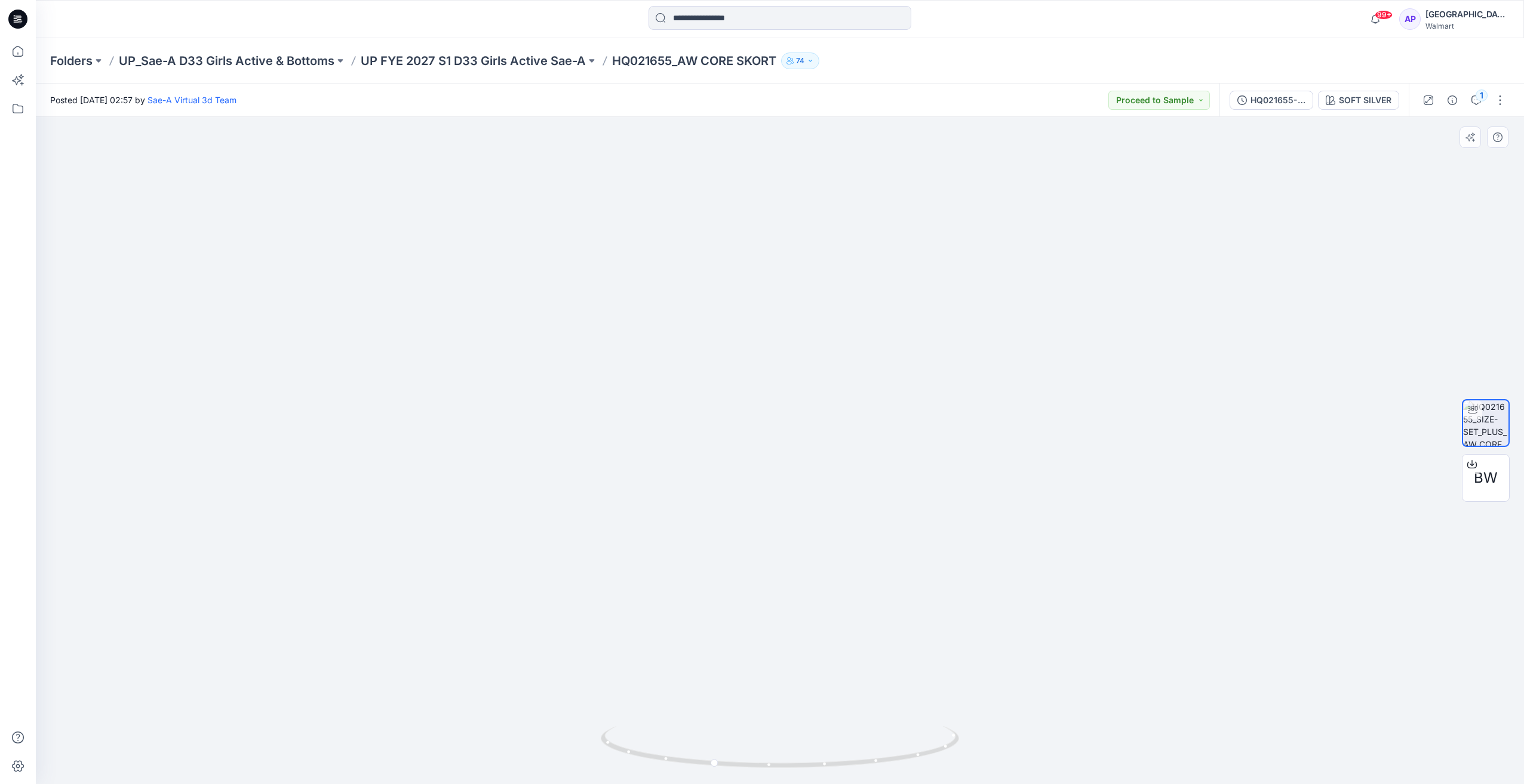
click at [697, 685] on img at bounding box center [779, 446] width 1073 height 1072
drag, startPoint x: 669, startPoint y: 679, endPoint x: 790, endPoint y: 732, distance: 132.1
click at [777, 700] on img at bounding box center [780, 468] width 911 height 911
drag, startPoint x: 778, startPoint y: 771, endPoint x: 681, endPoint y: 759, distance: 97.7
click at [681, 759] on div at bounding box center [780, 754] width 359 height 60
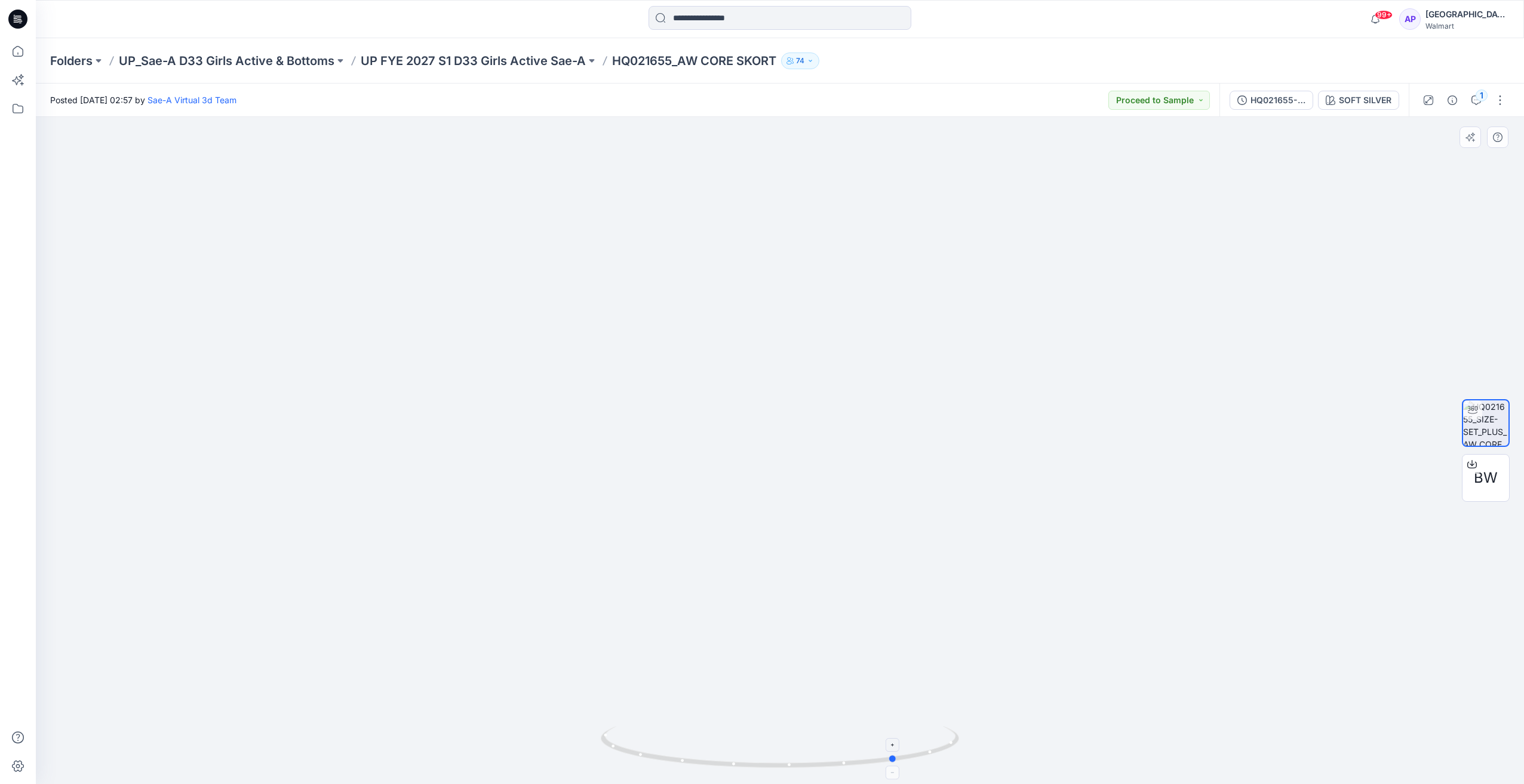
drag, startPoint x: 856, startPoint y: 768, endPoint x: 781, endPoint y: 766, distance: 75.0
click at [781, 766] on icon at bounding box center [781, 749] width 362 height 45
drag, startPoint x: 930, startPoint y: 755, endPoint x: 799, endPoint y: 740, distance: 131.9
click at [799, 740] on icon at bounding box center [781, 749] width 362 height 45
drag, startPoint x: 872, startPoint y: 767, endPoint x: 844, endPoint y: 764, distance: 28.2
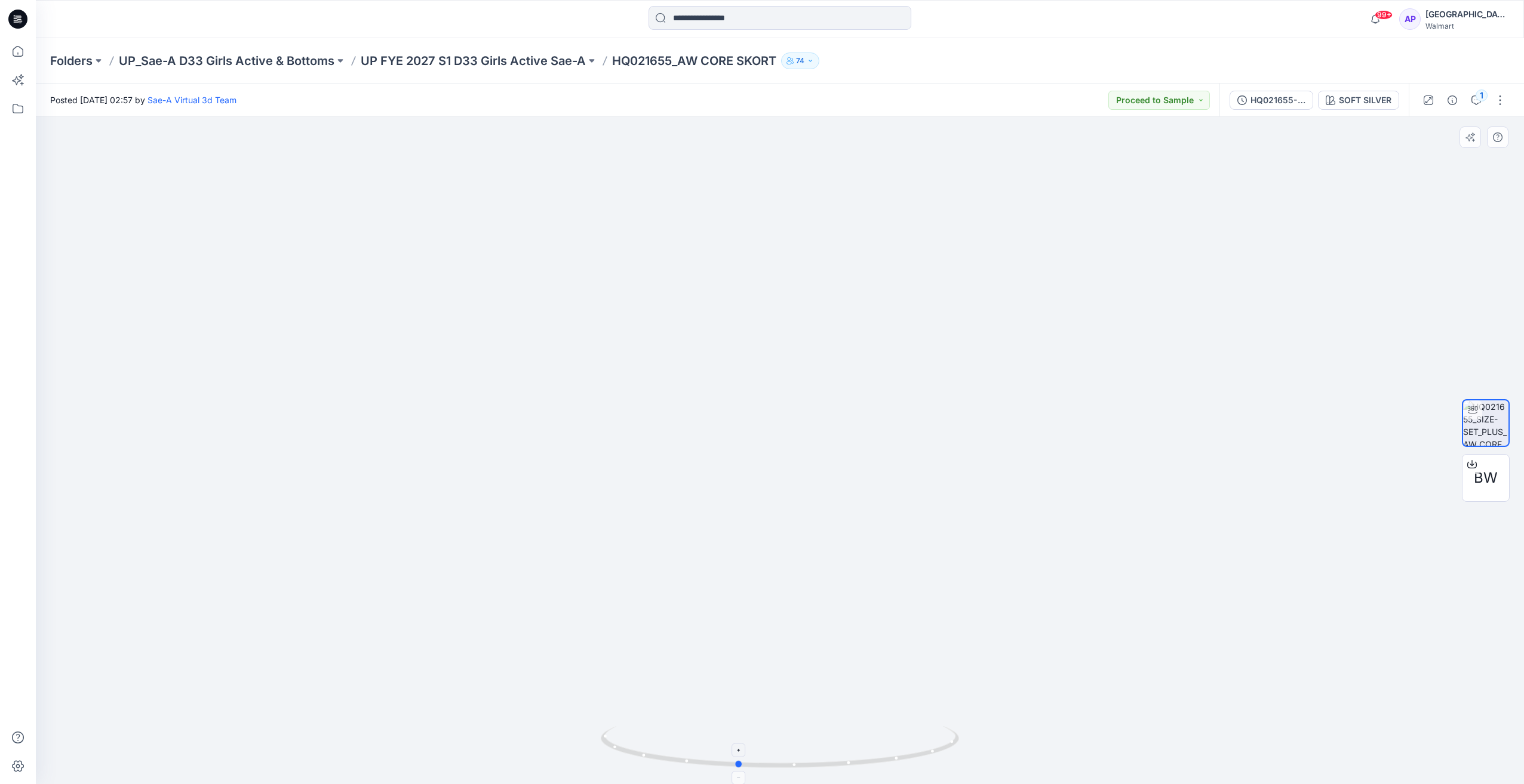
click at [844, 764] on icon at bounding box center [781, 749] width 362 height 45
drag, startPoint x: 802, startPoint y: 638, endPoint x: 821, endPoint y: 479, distance: 160.1
click at [821, 479] on img at bounding box center [780, 266] width 1165 height 1036
drag, startPoint x: 832, startPoint y: 470, endPoint x: 802, endPoint y: 469, distance: 30.0
click at [802, 469] on img at bounding box center [780, 266] width 1165 height 1036
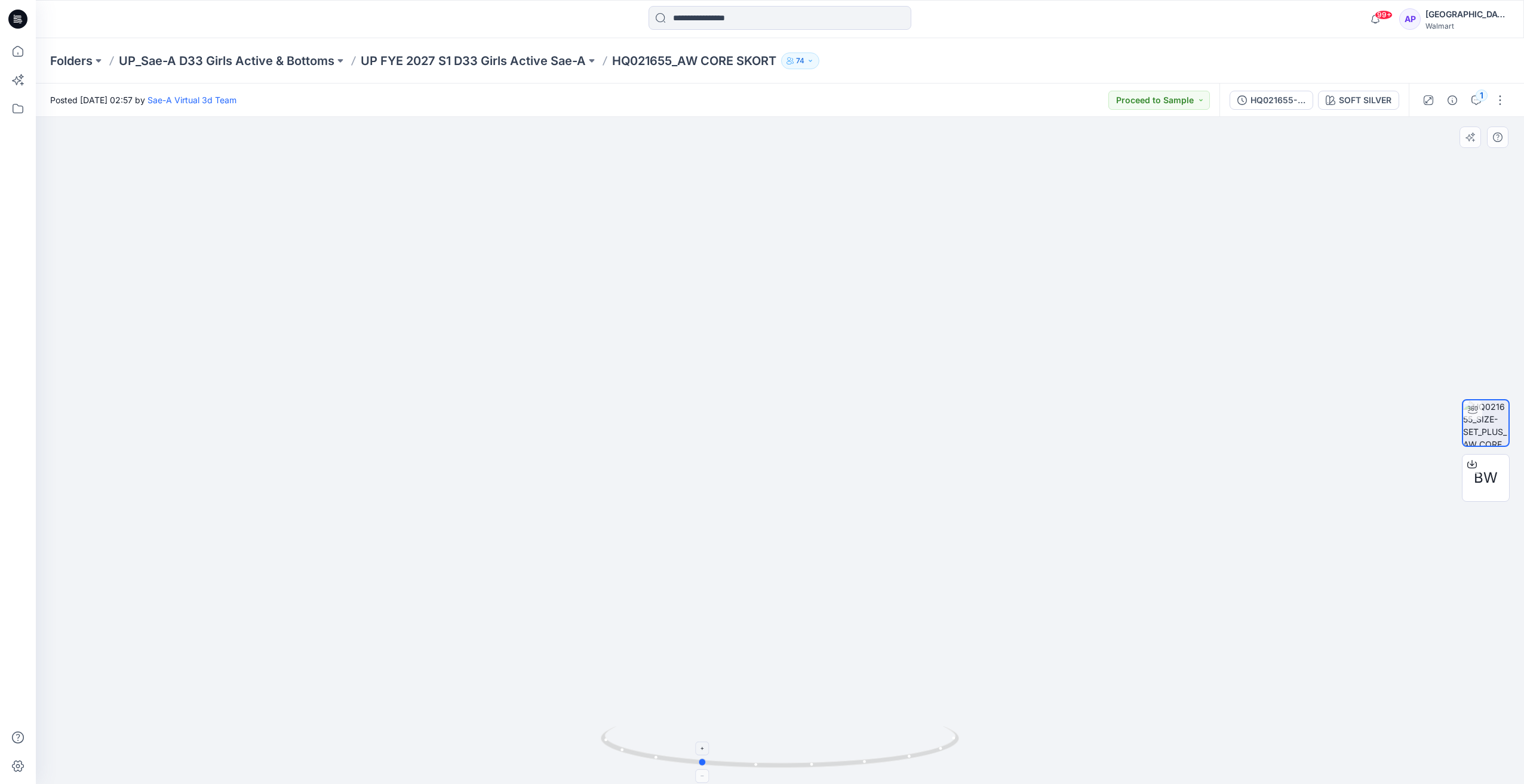
drag, startPoint x: 891, startPoint y: 765, endPoint x: 854, endPoint y: 752, distance: 39.2
click at [854, 752] on icon at bounding box center [781, 749] width 362 height 45
click at [396, 276] on div at bounding box center [780, 451] width 1488 height 668
